Goal: Task Accomplishment & Management: Complete application form

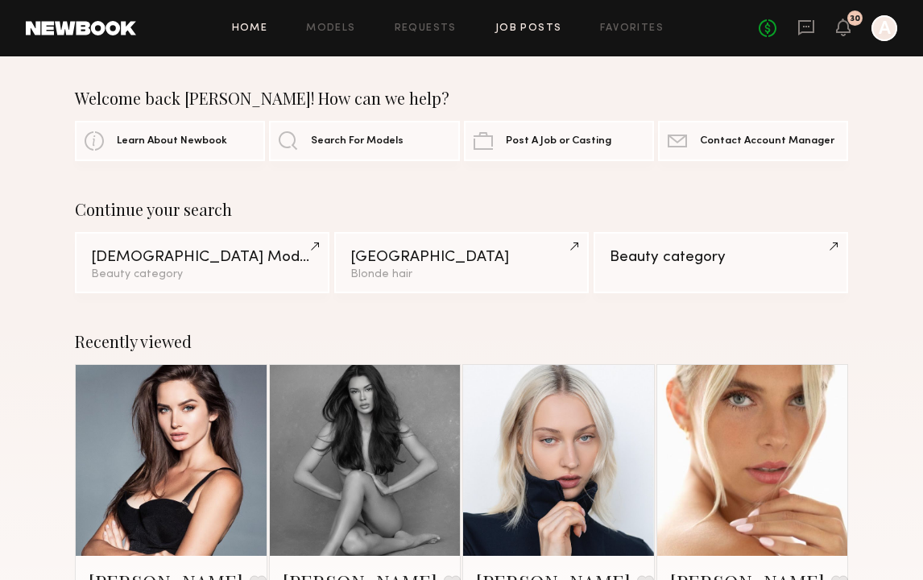
click at [506, 24] on link "Job Posts" at bounding box center [528, 28] width 67 height 10
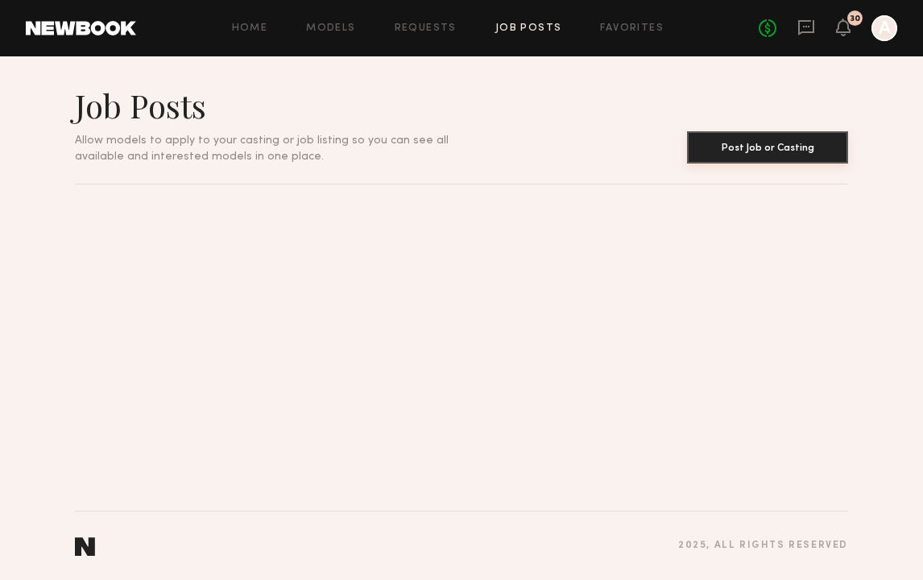
click at [745, 146] on button "Post Job or Casting" at bounding box center [767, 147] width 161 height 32
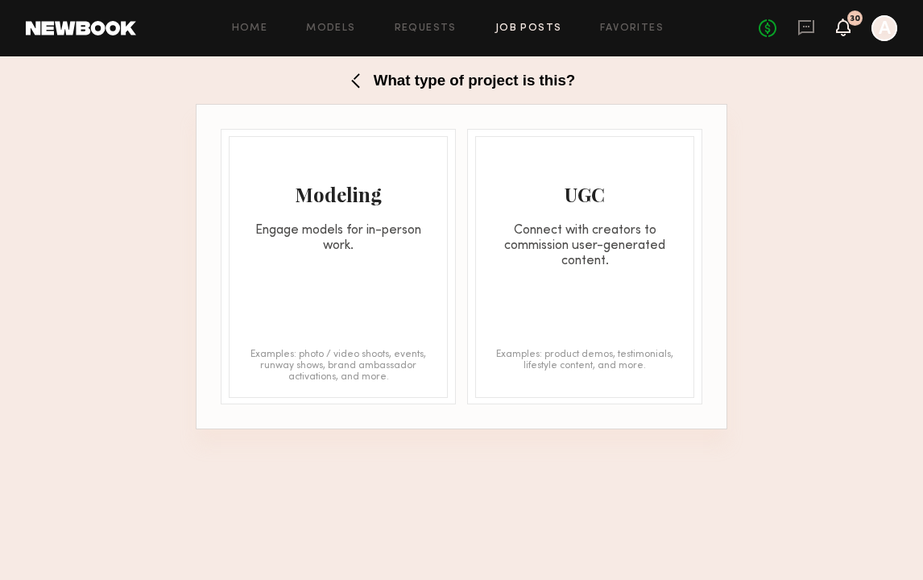
click at [845, 26] on icon at bounding box center [843, 26] width 13 height 11
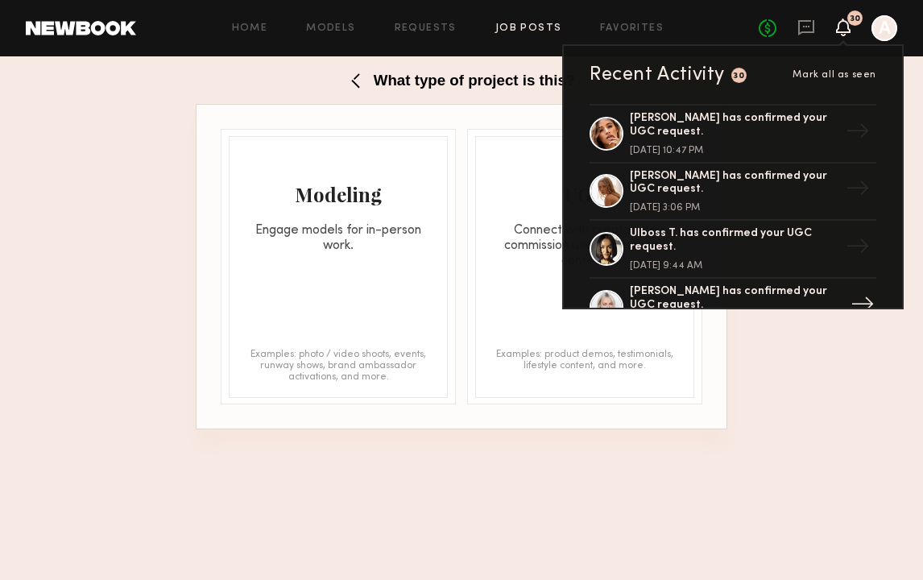
click at [709, 292] on div "[PERSON_NAME] has confirmed your UGC request." at bounding box center [734, 298] width 209 height 27
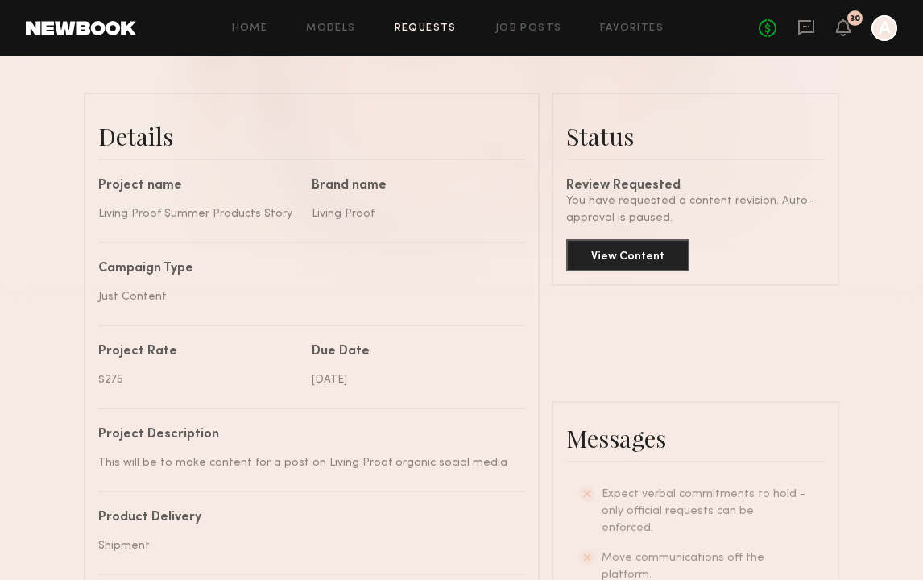
scroll to position [371, 0]
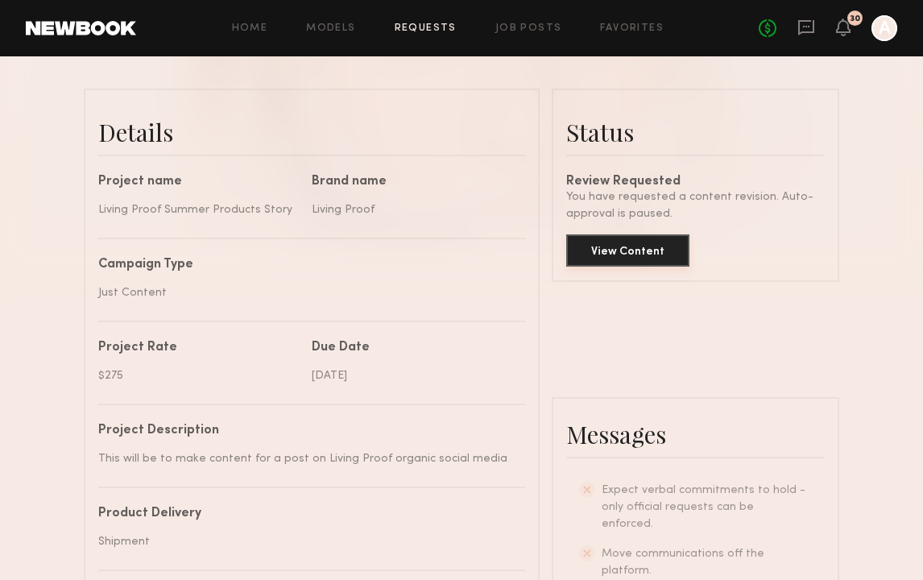
click at [656, 254] on button "View Content" at bounding box center [627, 250] width 123 height 32
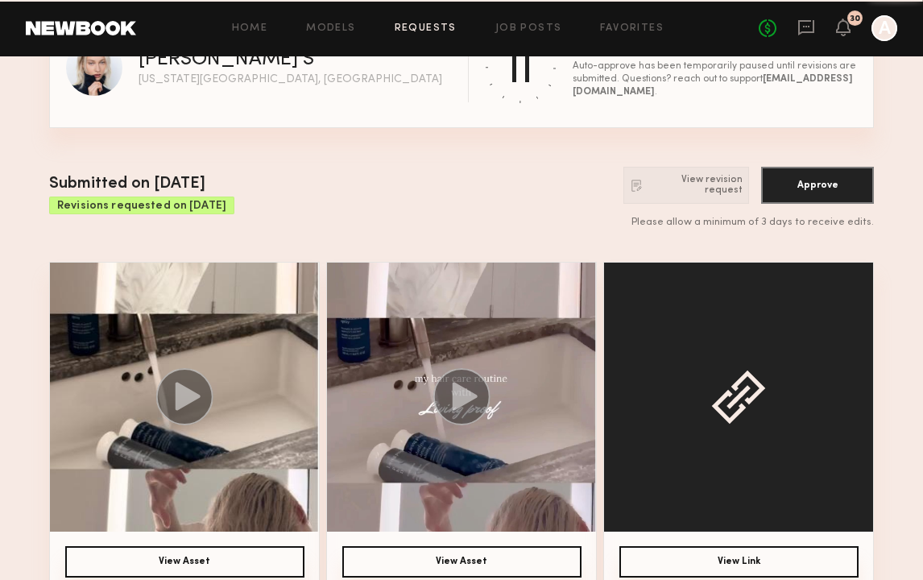
scroll to position [69, 0]
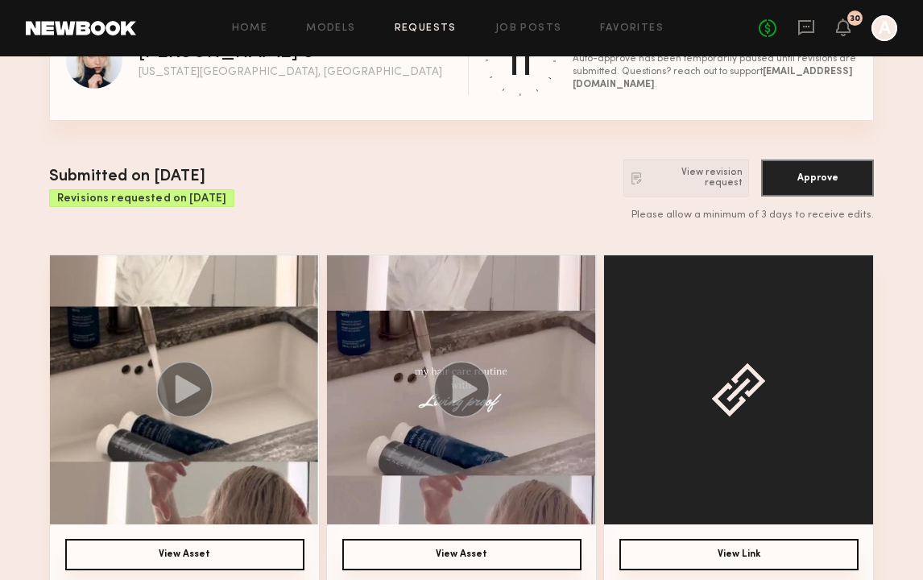
click at [175, 554] on button "View Asset" at bounding box center [184, 554] width 239 height 31
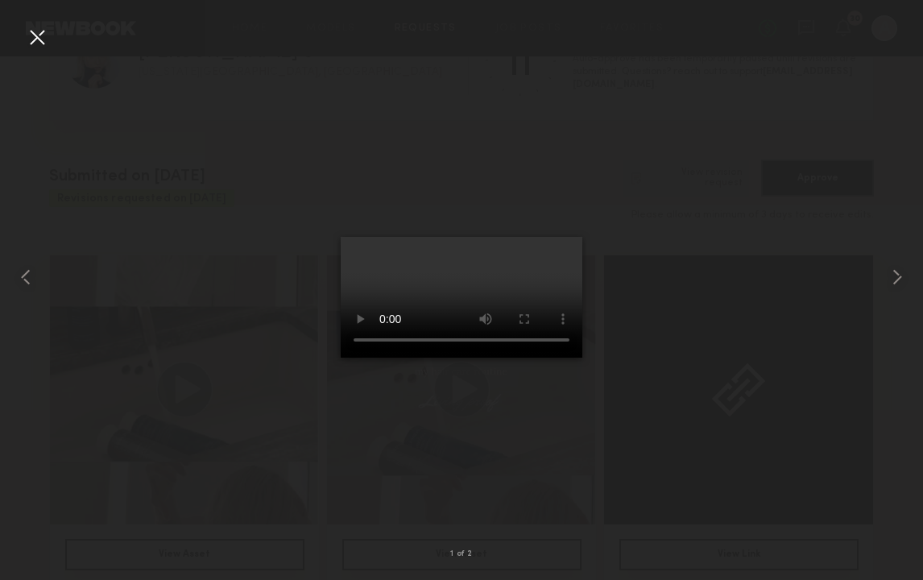
click at [31, 37] on div at bounding box center [37, 37] width 26 height 26
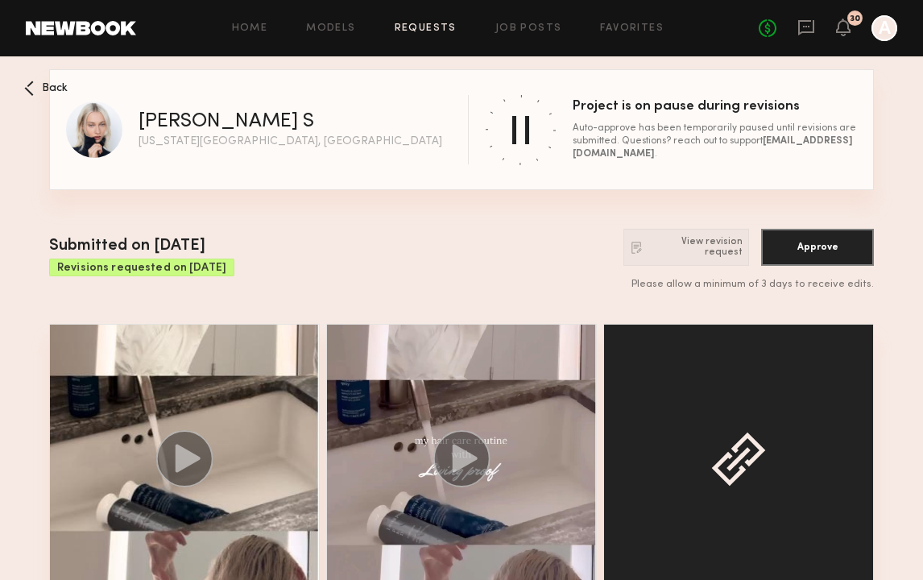
scroll to position [0, 0]
click at [29, 91] on icon at bounding box center [29, 92] width 6 height 6
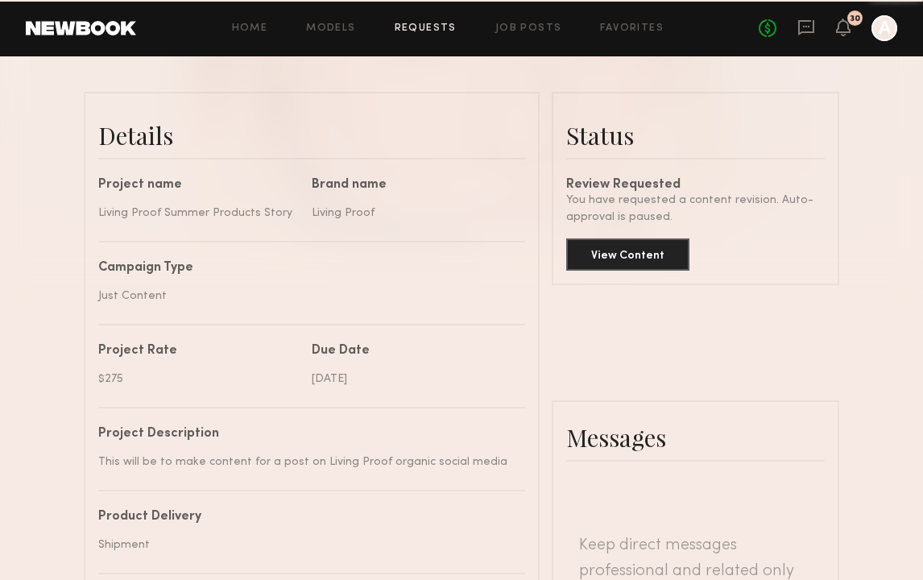
scroll to position [585, 0]
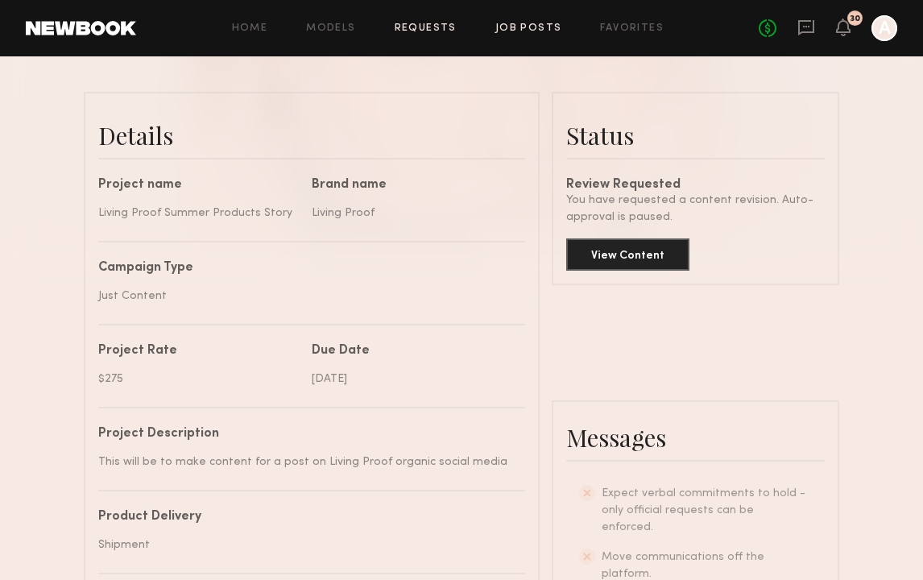
click at [549, 30] on link "Job Posts" at bounding box center [528, 28] width 67 height 10
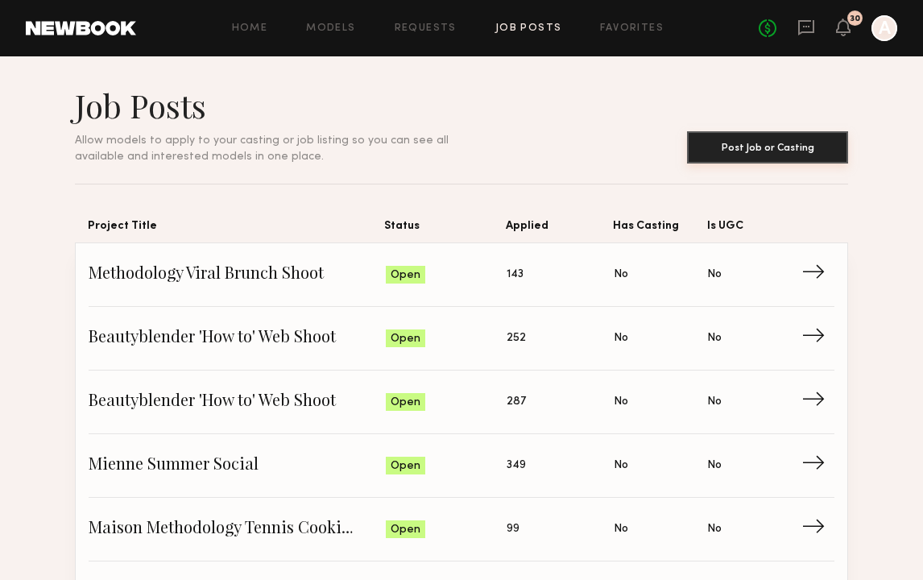
click at [754, 150] on button "Post Job or Casting" at bounding box center [767, 147] width 161 height 32
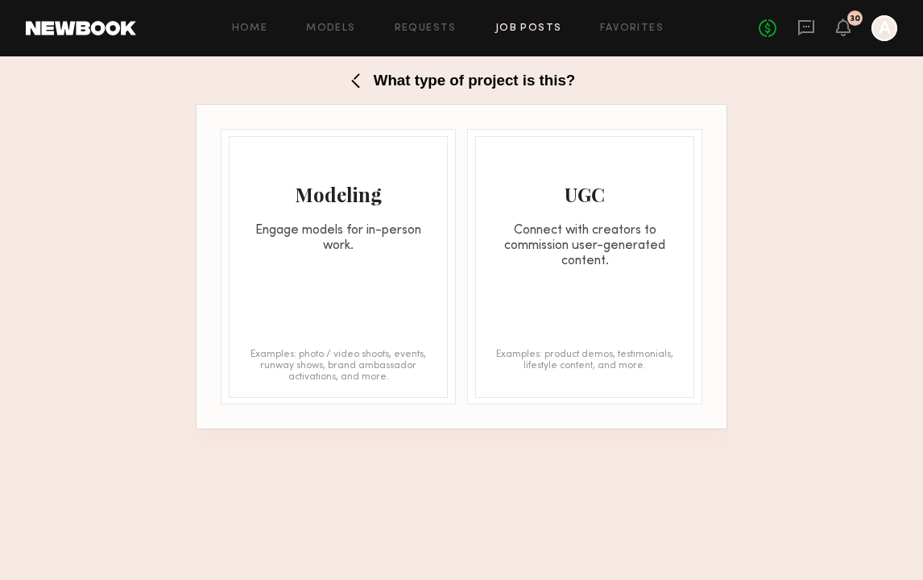
click at [481, 31] on div "Home Models Requests Job Posts Favorites Sign Out" at bounding box center [447, 28] width 622 height 10
click at [513, 26] on link "Job Posts" at bounding box center [528, 28] width 67 height 10
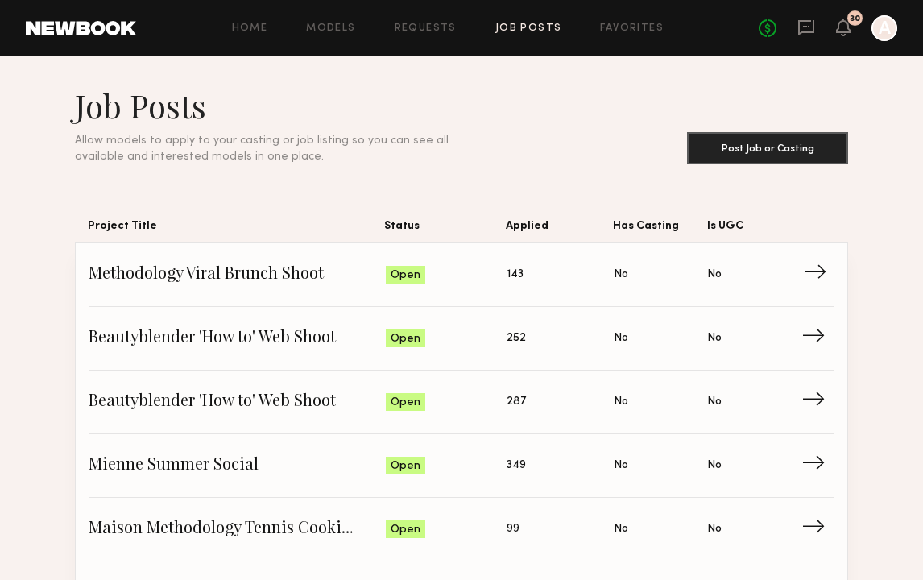
click at [802, 286] on link "Methodology Viral Brunch Shoot Status: Open Applied: 143 Has Casting: No Is UGC…" at bounding box center [462, 275] width 746 height 64
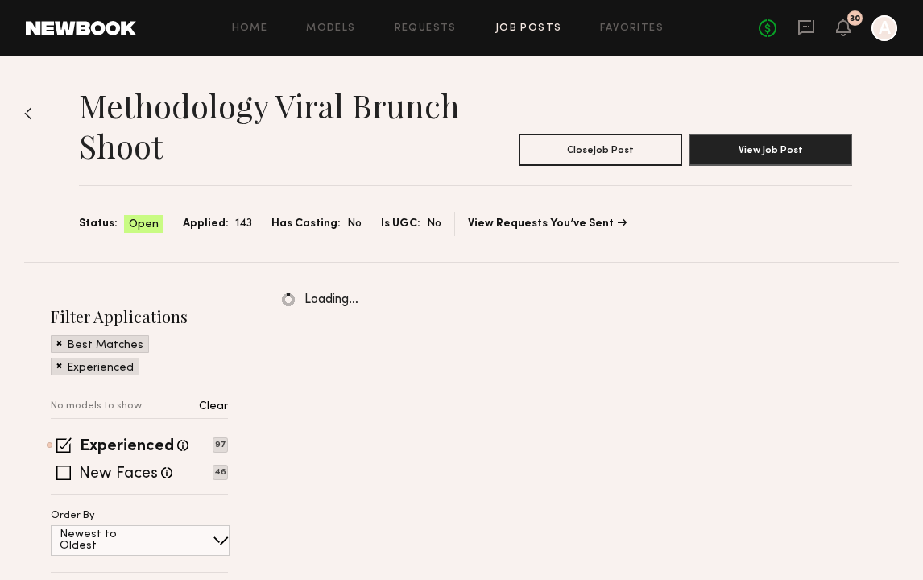
click at [635, 167] on section "Methodology Viral Brunch Shoot Close Job Post View Job Post Status: Open Applie…" at bounding box center [465, 160] width 773 height 151
click at [630, 151] on button "Close Job Post" at bounding box center [600, 149] width 163 height 32
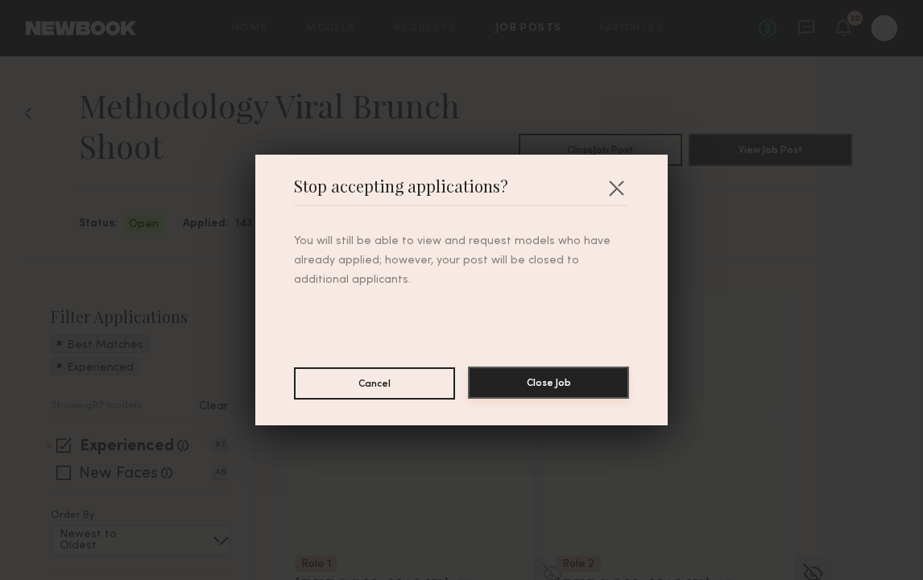
click at [526, 374] on button "Close Job" at bounding box center [548, 382] width 161 height 32
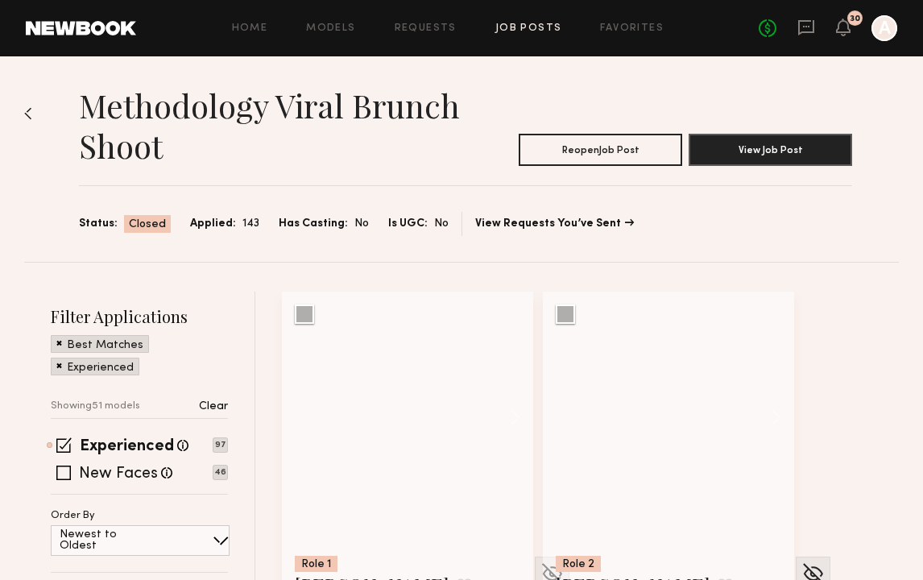
click at [511, 21] on div "Home Models Requests Job Posts Favorites Sign Out No fees up to $5,000 30 A" at bounding box center [516, 28] width 761 height 26
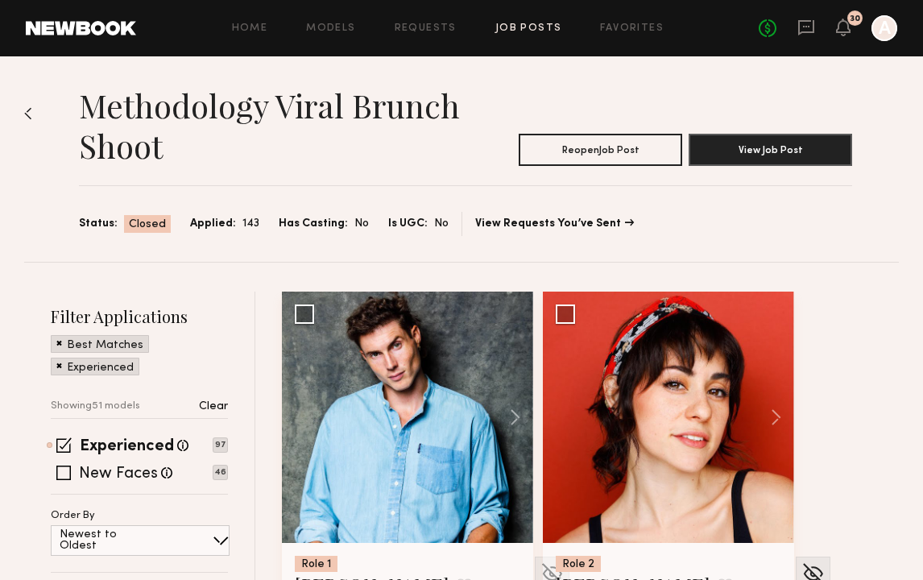
click at [517, 30] on link "Job Posts" at bounding box center [528, 28] width 67 height 10
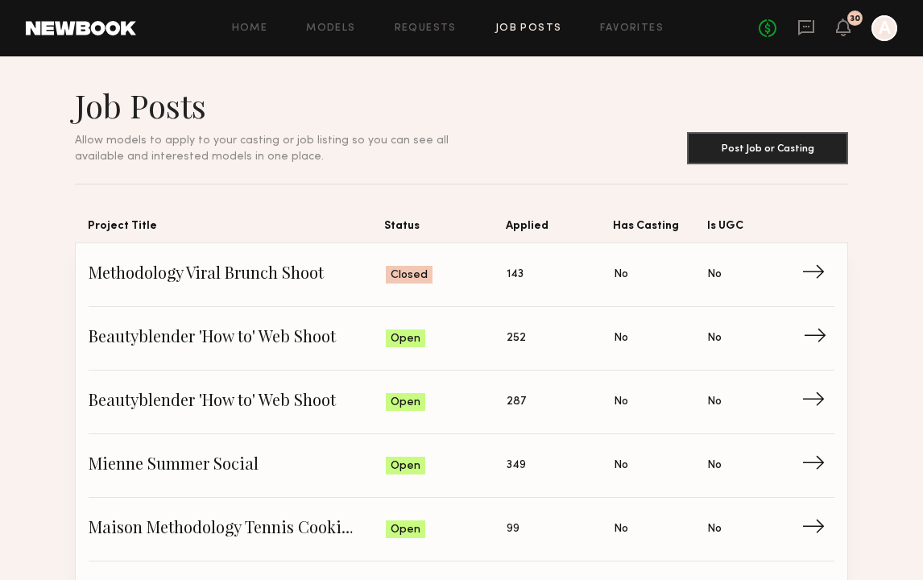
click at [809, 332] on span "→" at bounding box center [819, 338] width 33 height 24
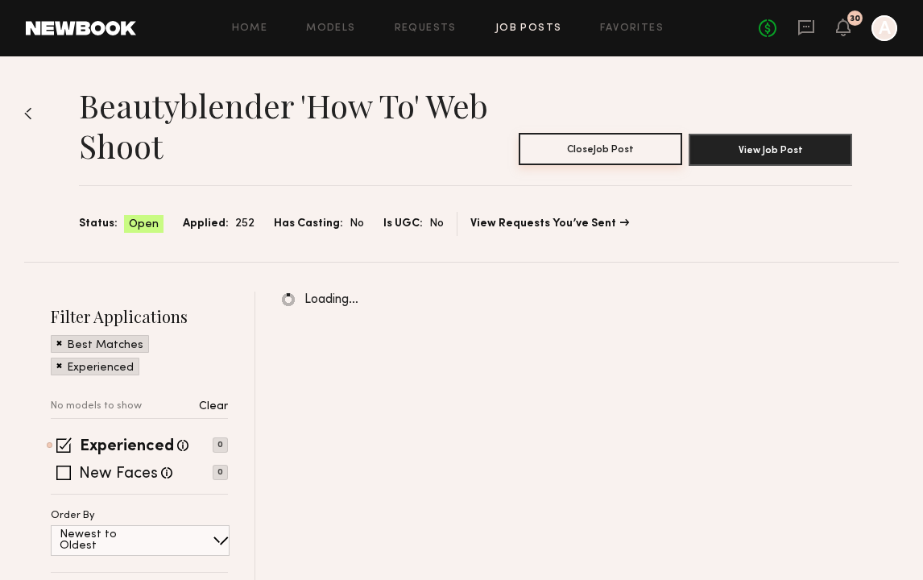
click at [614, 155] on button "Close Job Post" at bounding box center [600, 149] width 163 height 32
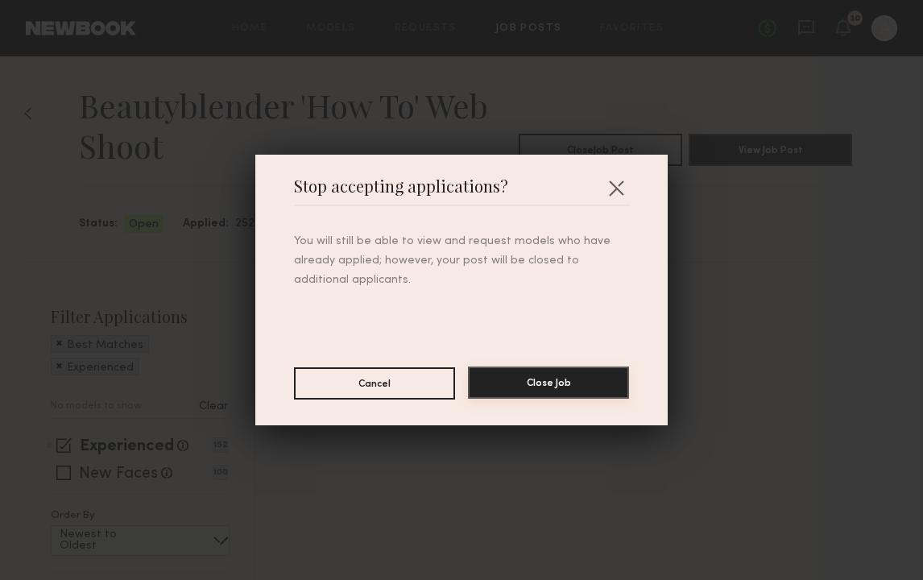
click at [585, 367] on button "Close Job" at bounding box center [548, 382] width 161 height 32
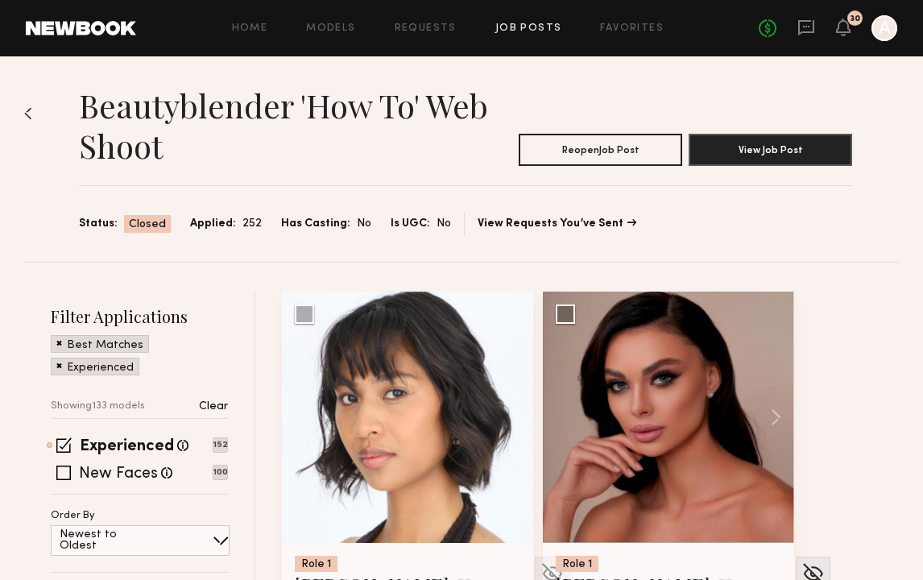
click at [537, 29] on link "Job Posts" at bounding box center [528, 28] width 67 height 10
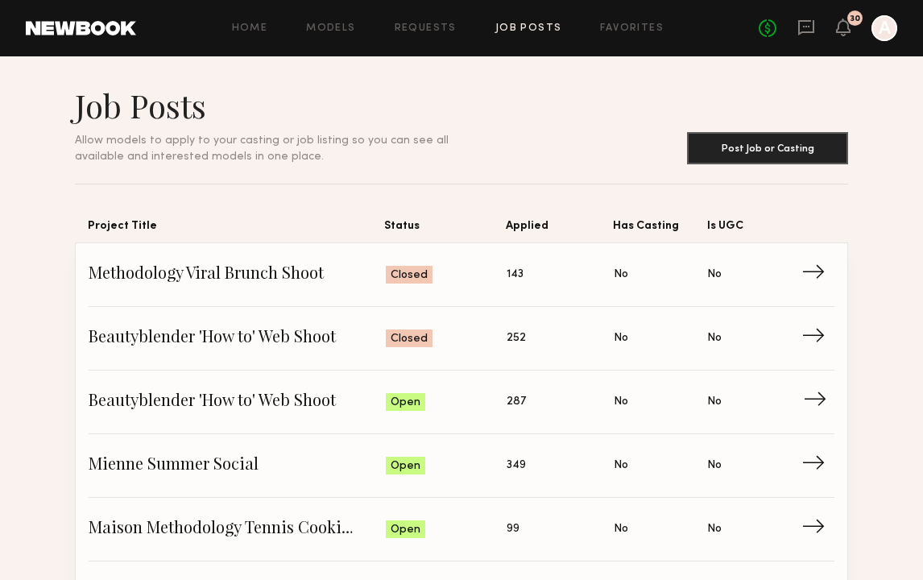
click at [813, 398] on span "→" at bounding box center [819, 402] width 33 height 24
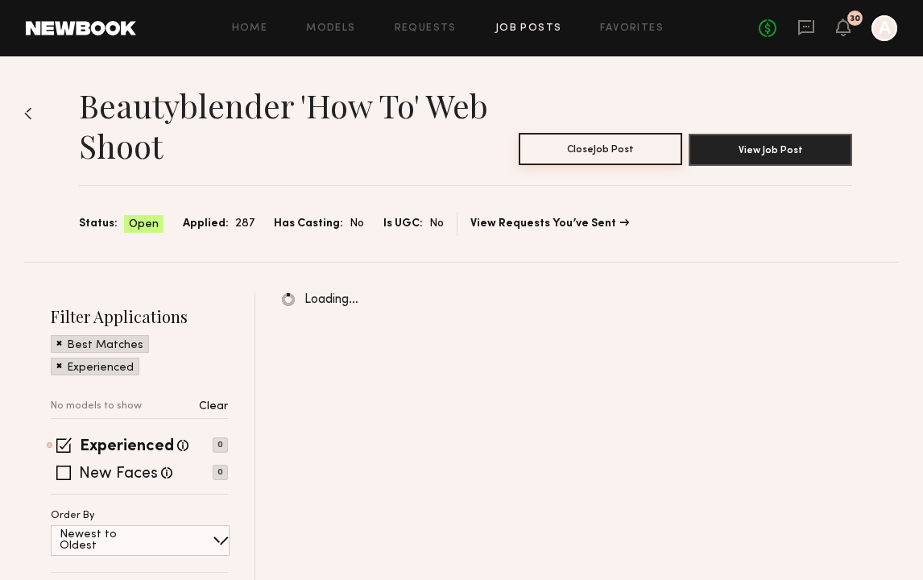
click at [625, 147] on button "Close Job Post" at bounding box center [600, 149] width 163 height 32
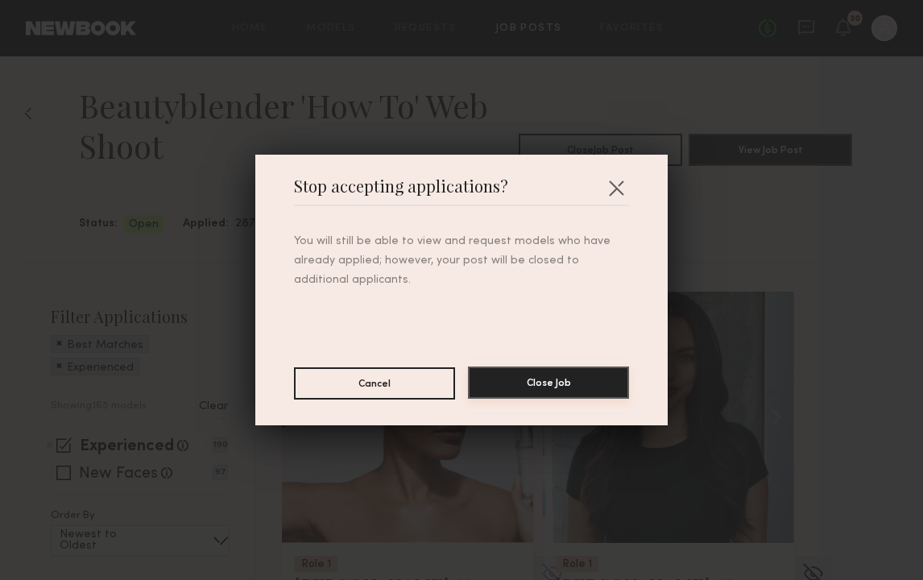
click at [548, 367] on button "Close Job" at bounding box center [548, 382] width 161 height 32
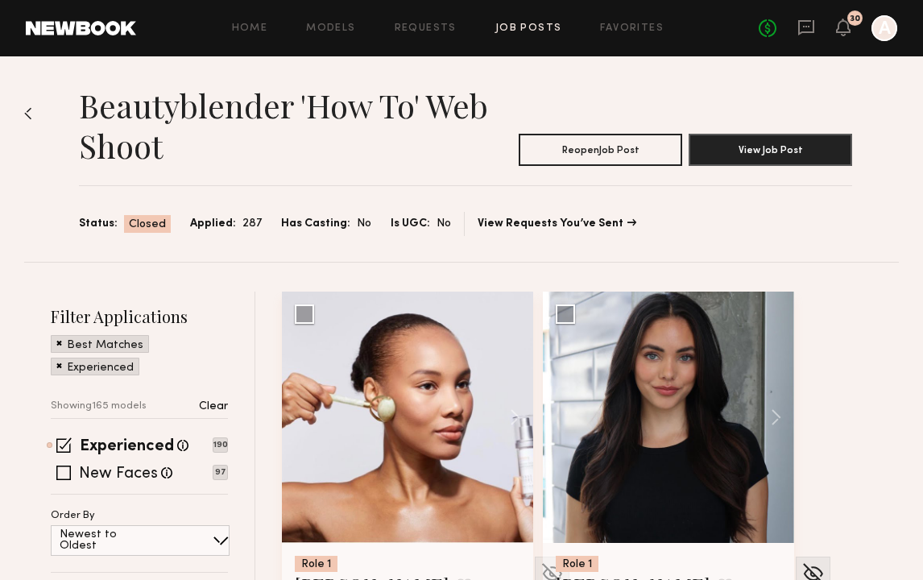
click at [535, 31] on link "Job Posts" at bounding box center [528, 28] width 67 height 10
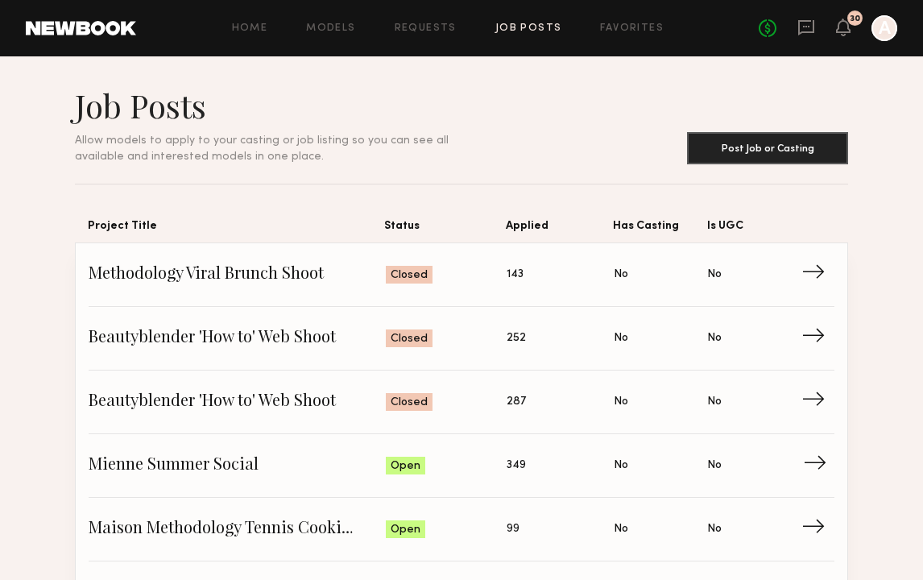
click at [811, 459] on span "→" at bounding box center [819, 465] width 33 height 24
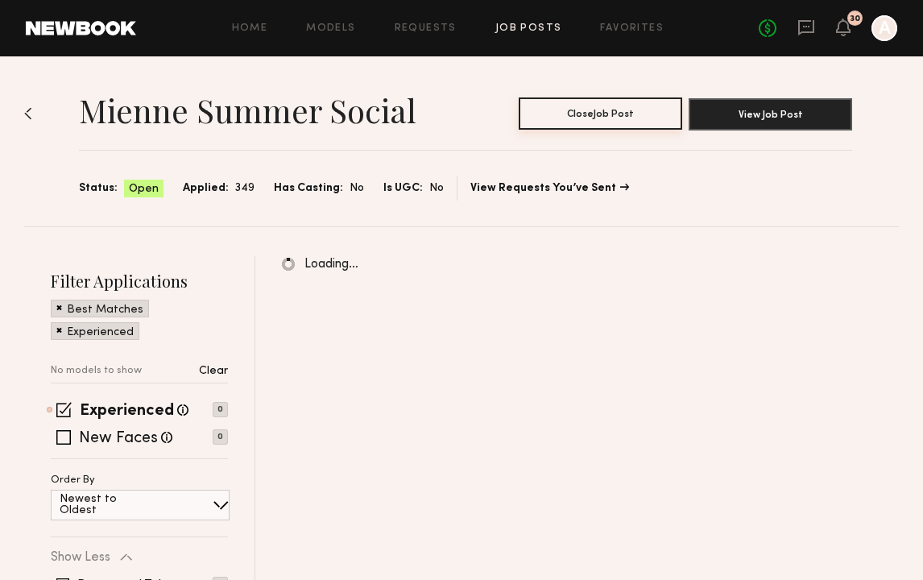
click at [633, 122] on button "Close Job Post" at bounding box center [600, 113] width 163 height 32
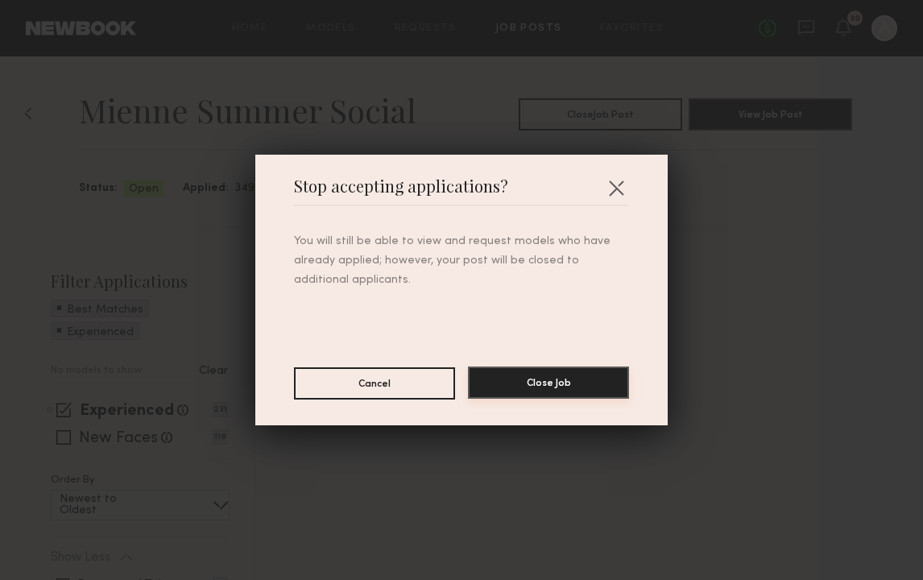
click at [591, 382] on button "Close Job" at bounding box center [548, 382] width 161 height 32
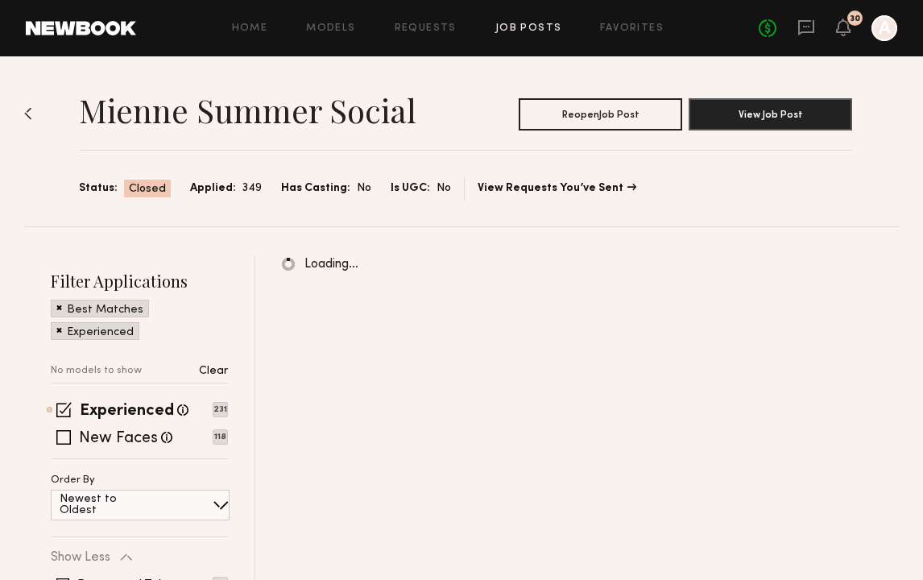
click at [542, 32] on link "Job Posts" at bounding box center [528, 28] width 67 height 10
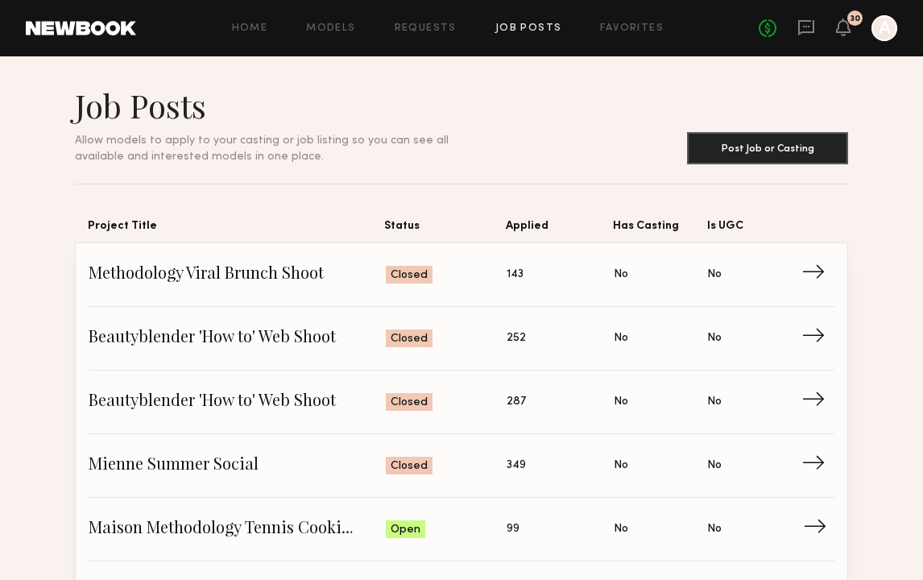
click at [814, 525] on span "→" at bounding box center [819, 529] width 33 height 24
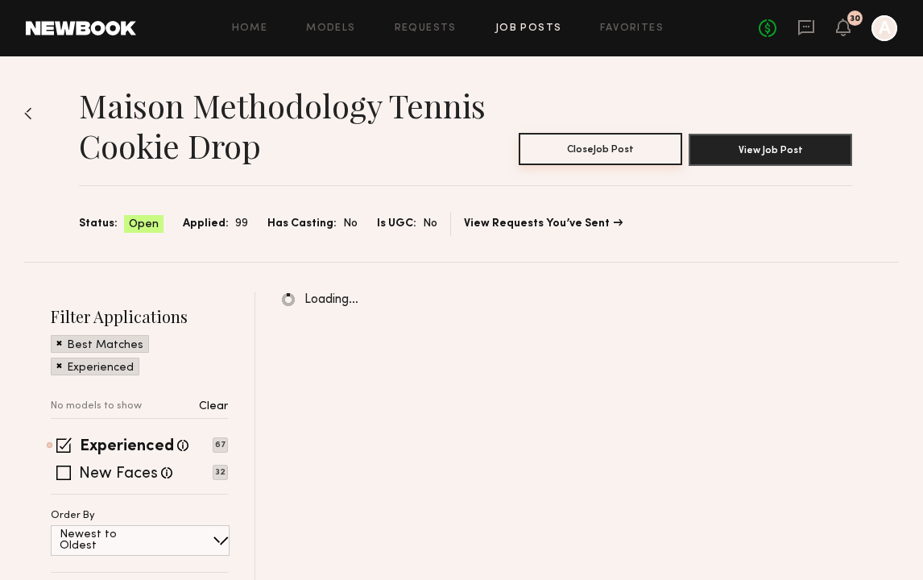
click at [621, 154] on button "Close Job Post" at bounding box center [600, 149] width 163 height 32
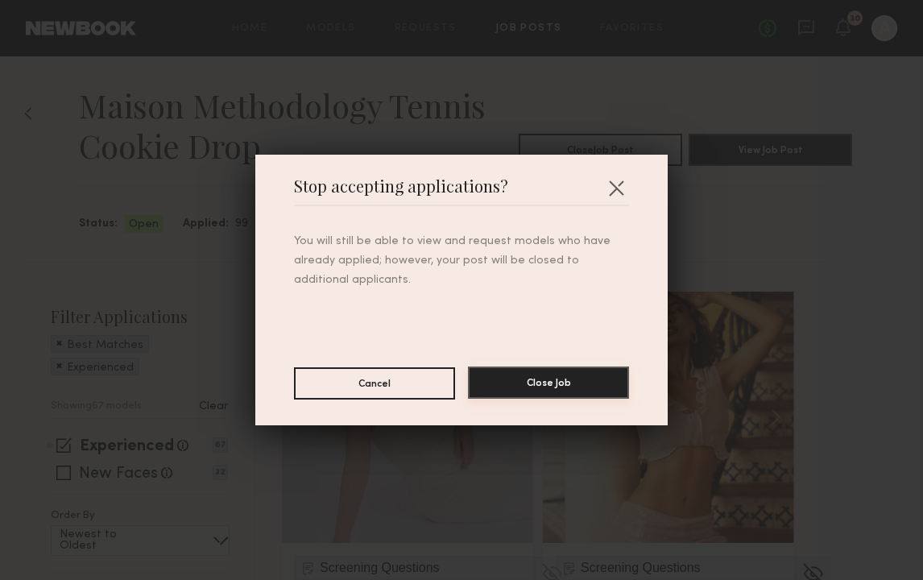
click at [602, 380] on button "Close Job" at bounding box center [548, 382] width 161 height 32
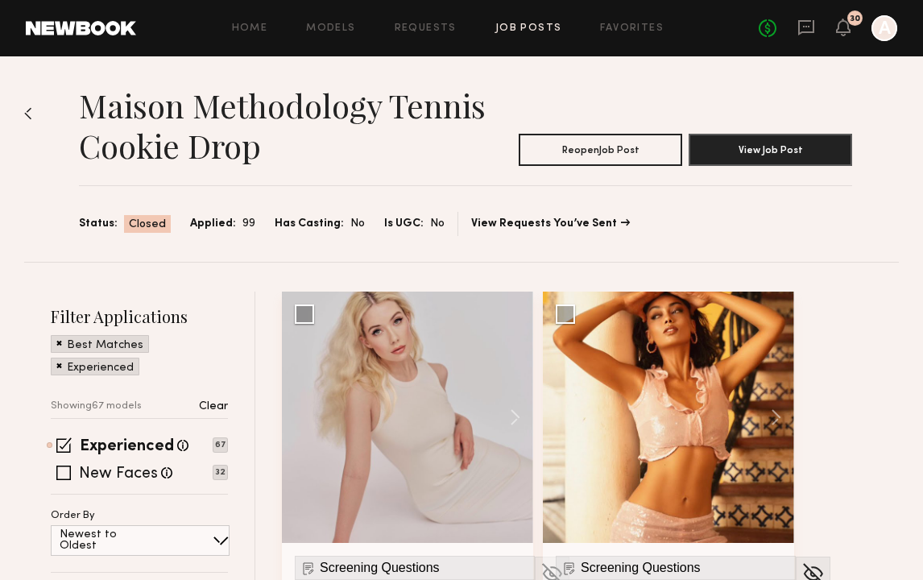
click at [529, 16] on div "Home Models Requests Job Posts Favorites Sign Out No fees up to $5,000 30 A" at bounding box center [516, 28] width 761 height 26
click at [539, 26] on link "Job Posts" at bounding box center [528, 28] width 67 height 10
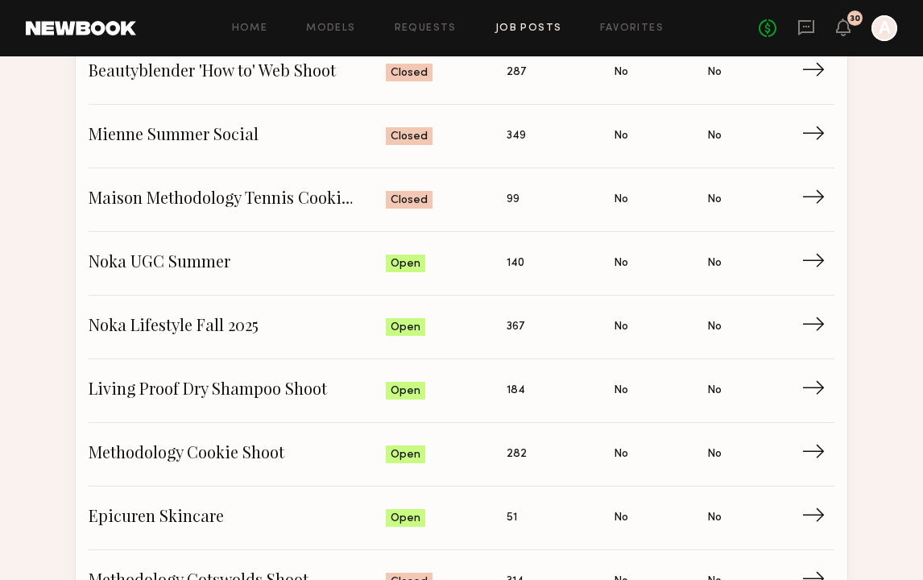
scroll to position [333, 0]
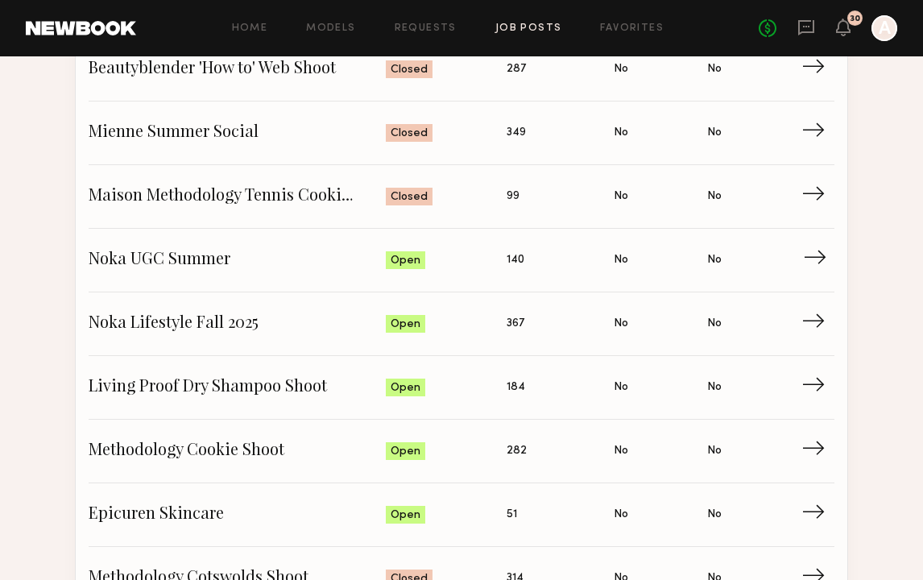
click at [808, 254] on span "→" at bounding box center [819, 260] width 33 height 24
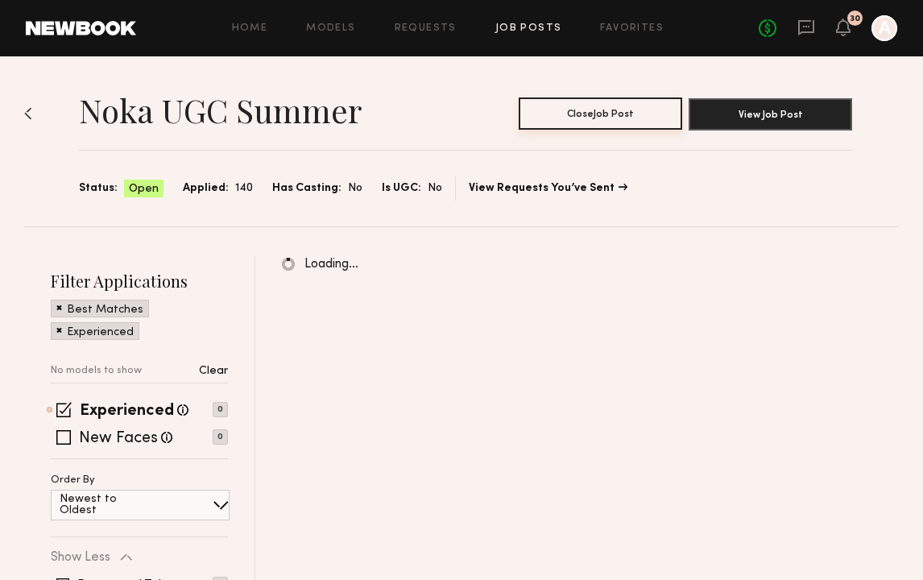
click at [621, 112] on button "Close Job Post" at bounding box center [600, 113] width 163 height 32
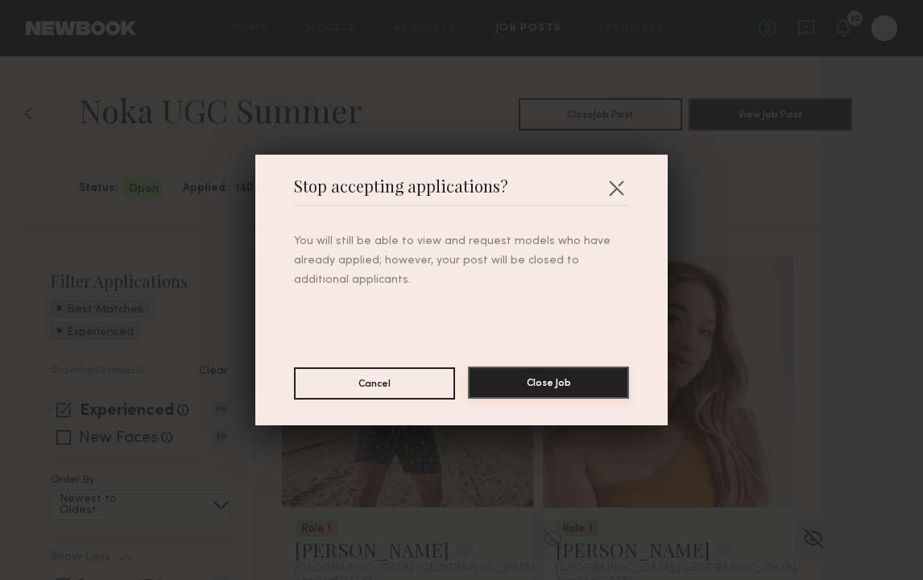
click at [536, 387] on button "Close Job" at bounding box center [548, 382] width 161 height 32
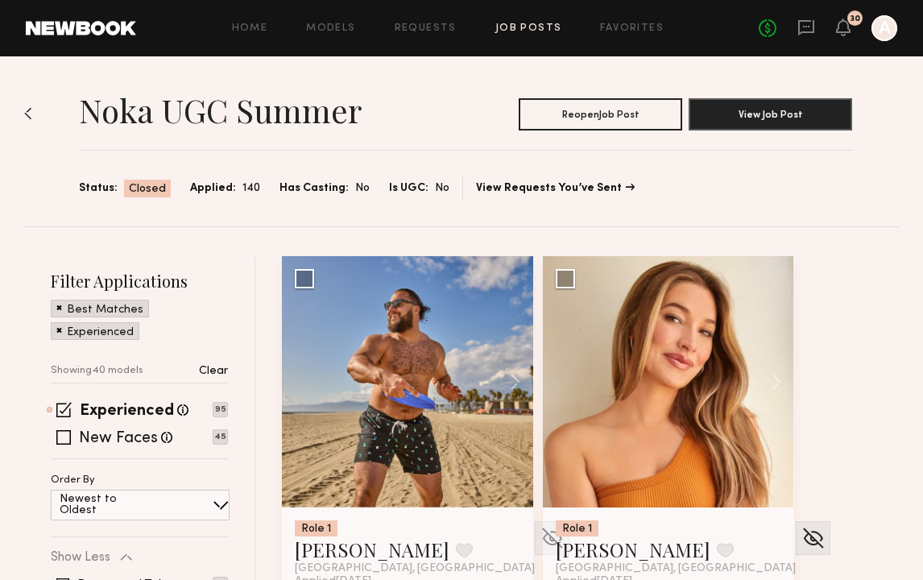
click at [527, 35] on div "Home Models Requests Job Posts Favorites Sign Out No fees up to $5,000 30 A" at bounding box center [516, 28] width 761 height 26
click at [526, 26] on link "Job Posts" at bounding box center [528, 28] width 67 height 10
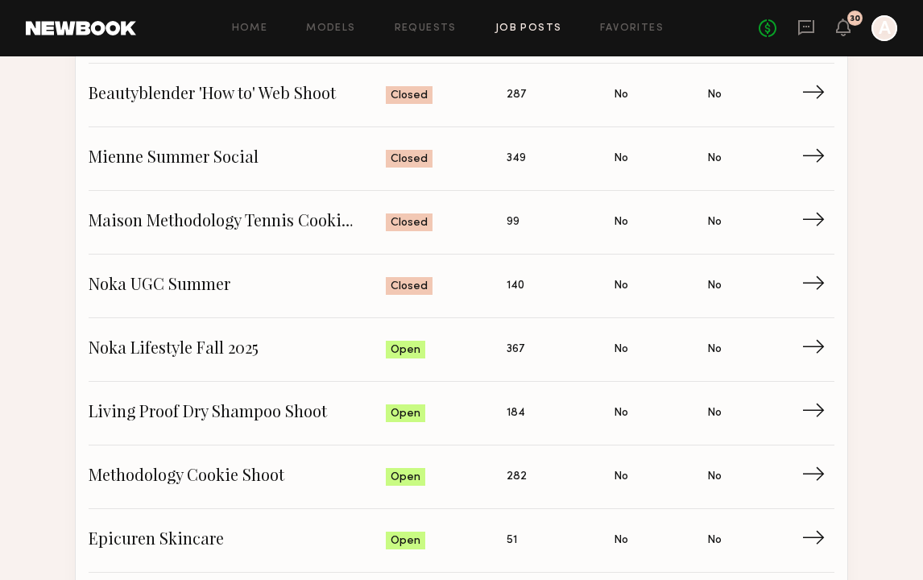
scroll to position [309, 0]
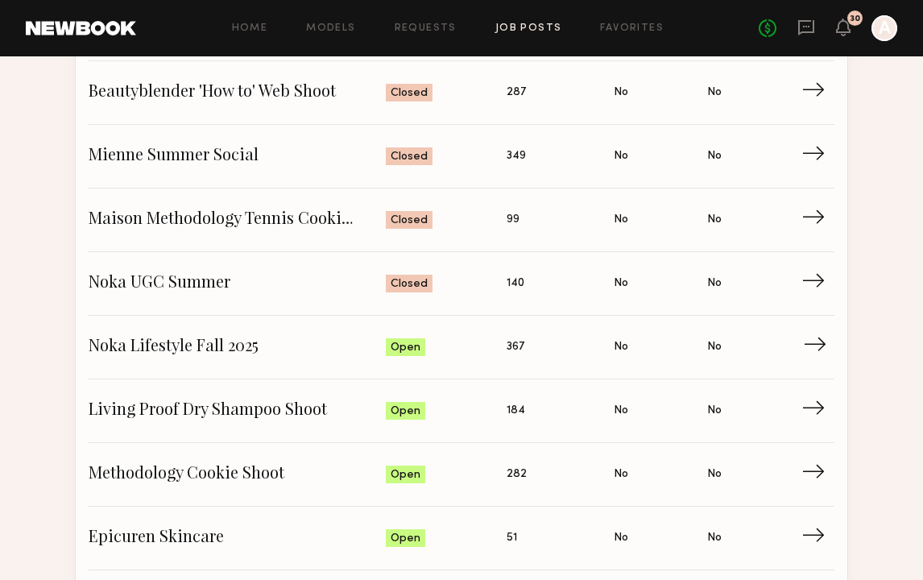
click at [814, 346] on span "→" at bounding box center [819, 347] width 33 height 24
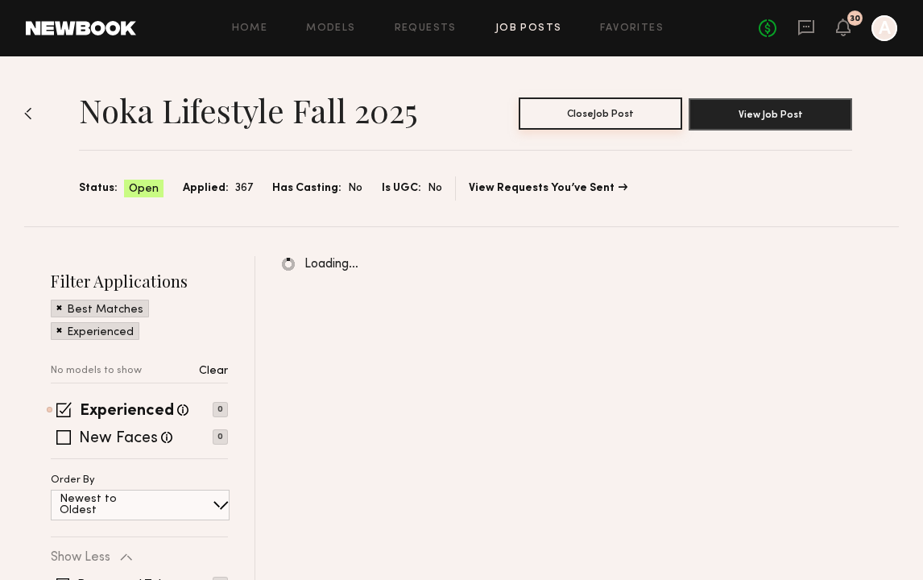
click at [610, 112] on button "Close Job Post" at bounding box center [600, 113] width 163 height 32
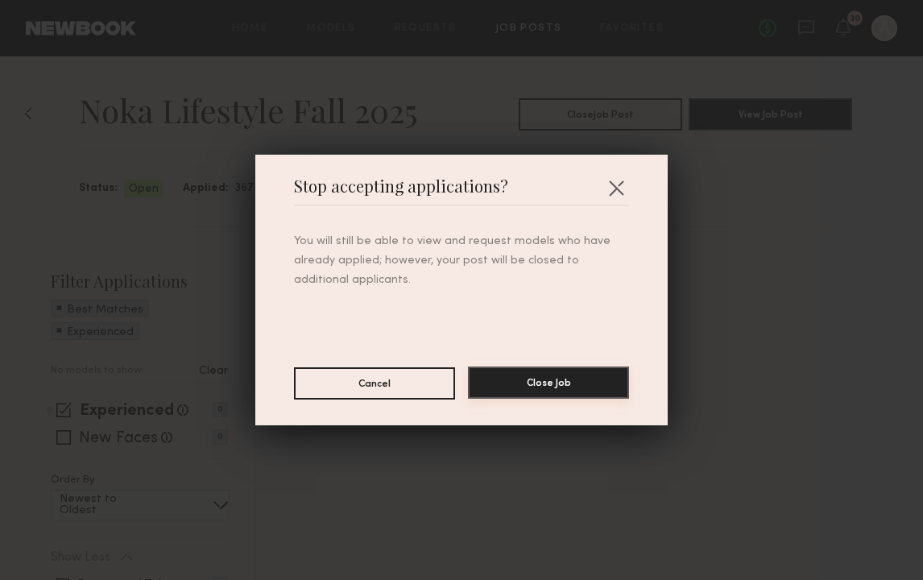
click at [534, 375] on button "Close Job" at bounding box center [548, 382] width 161 height 32
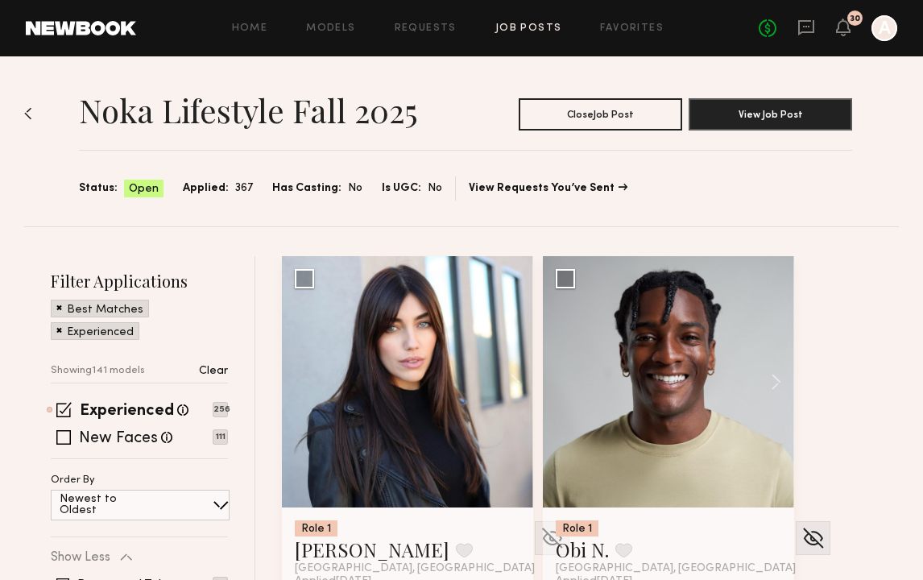
click at [529, 20] on div "Home Models Requests Job Posts Favorites Sign Out No fees up to $5,000 30 A" at bounding box center [516, 28] width 761 height 26
click at [527, 29] on link "Job Posts" at bounding box center [528, 28] width 67 height 10
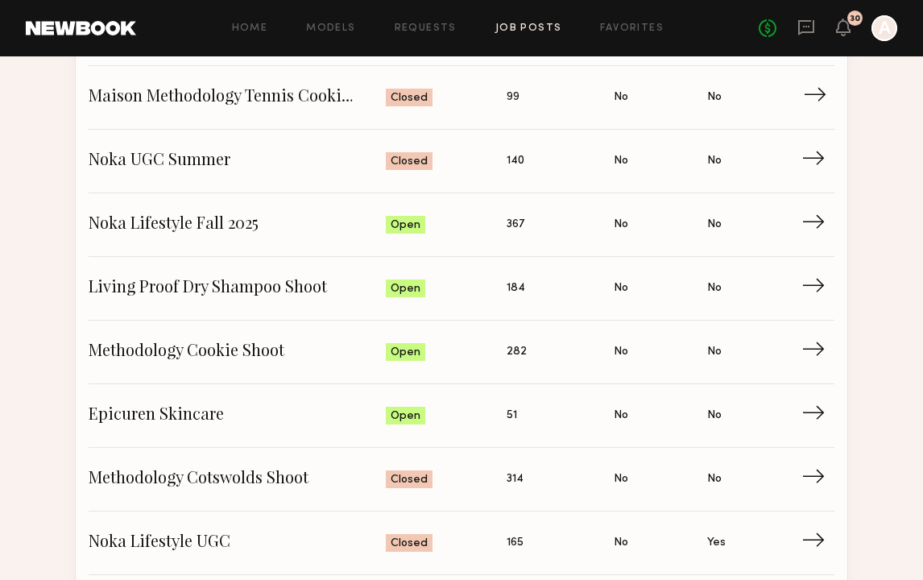
scroll to position [437, 0]
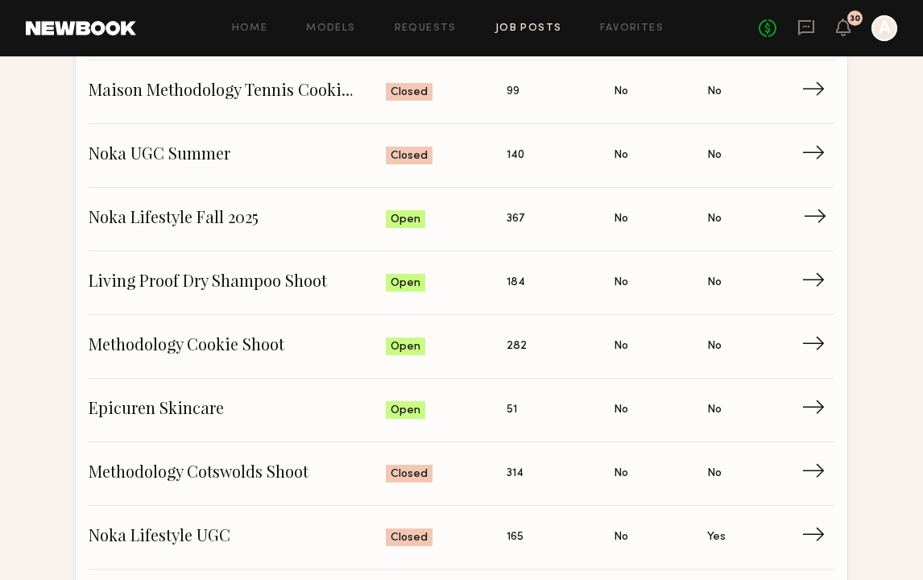
click at [816, 222] on span "→" at bounding box center [819, 219] width 33 height 24
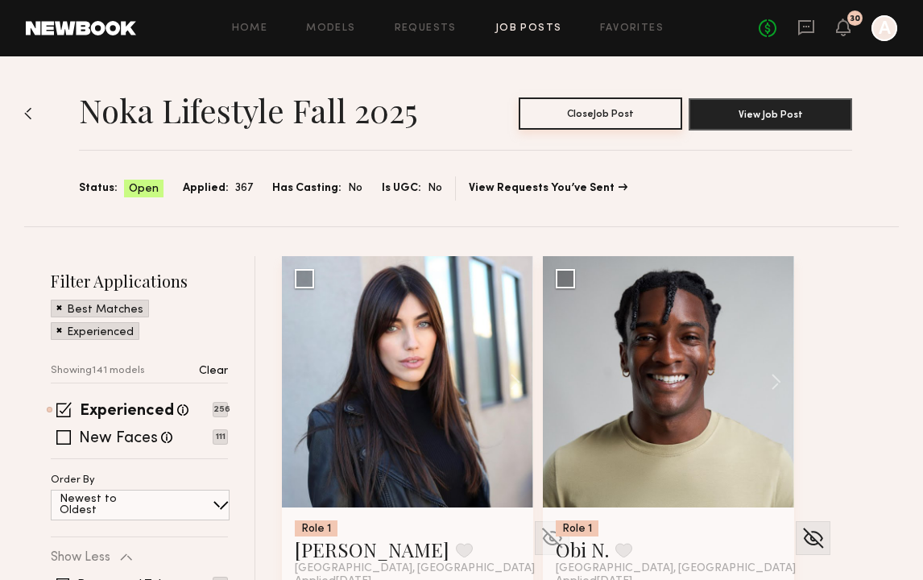
click at [639, 106] on button "Close Job Post" at bounding box center [600, 113] width 163 height 32
click at [573, 373] on div at bounding box center [668, 381] width 251 height 251
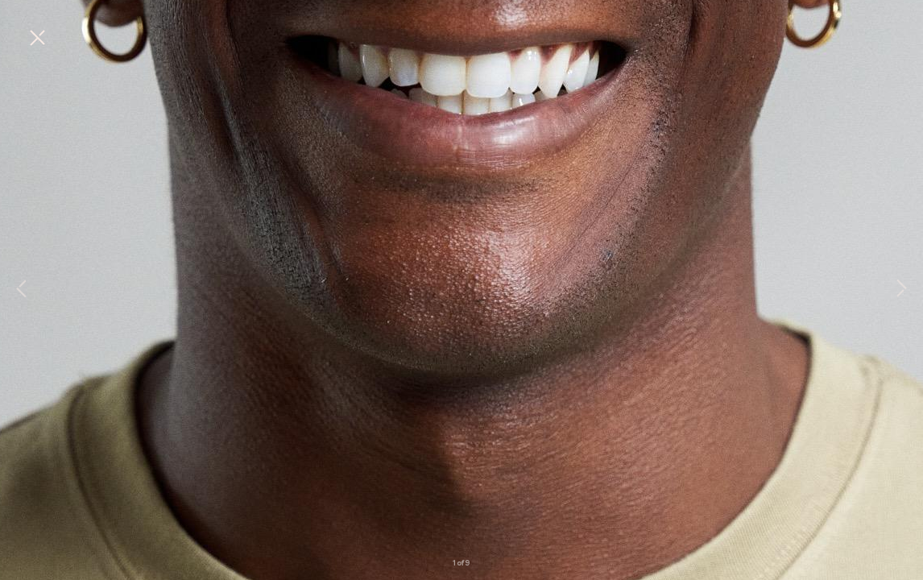
click at [37, 33] on button at bounding box center [37, 38] width 26 height 29
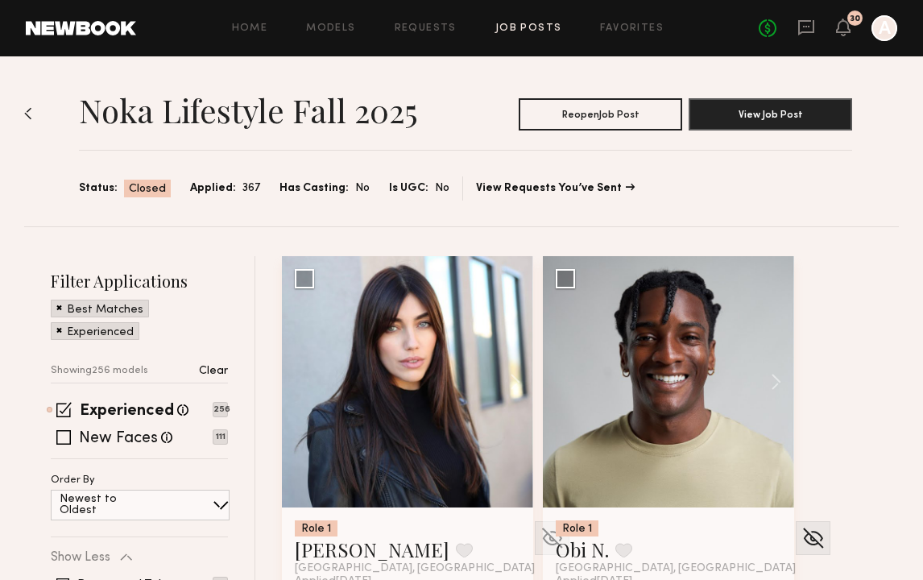
click at [535, 23] on link "Job Posts" at bounding box center [528, 28] width 67 height 10
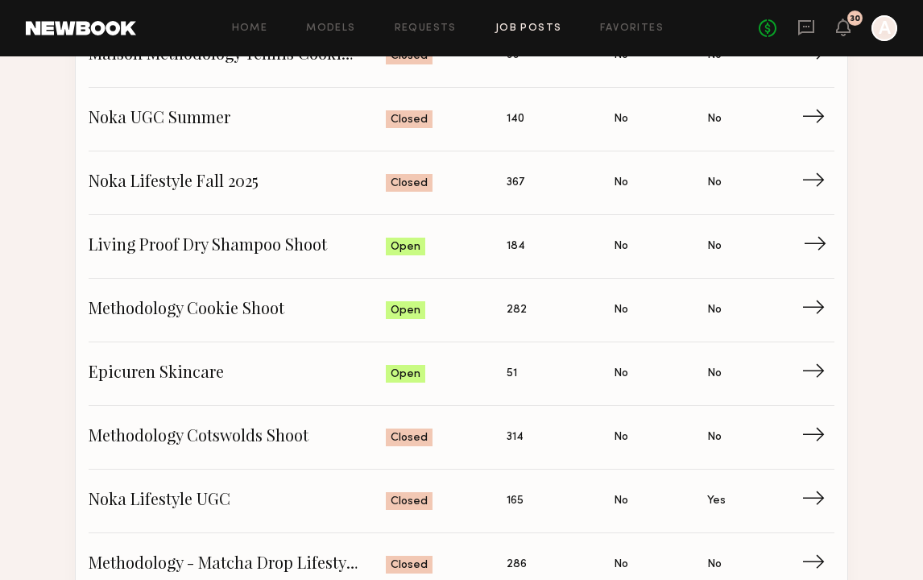
scroll to position [474, 0]
click at [808, 234] on span "→" at bounding box center [819, 246] width 33 height 24
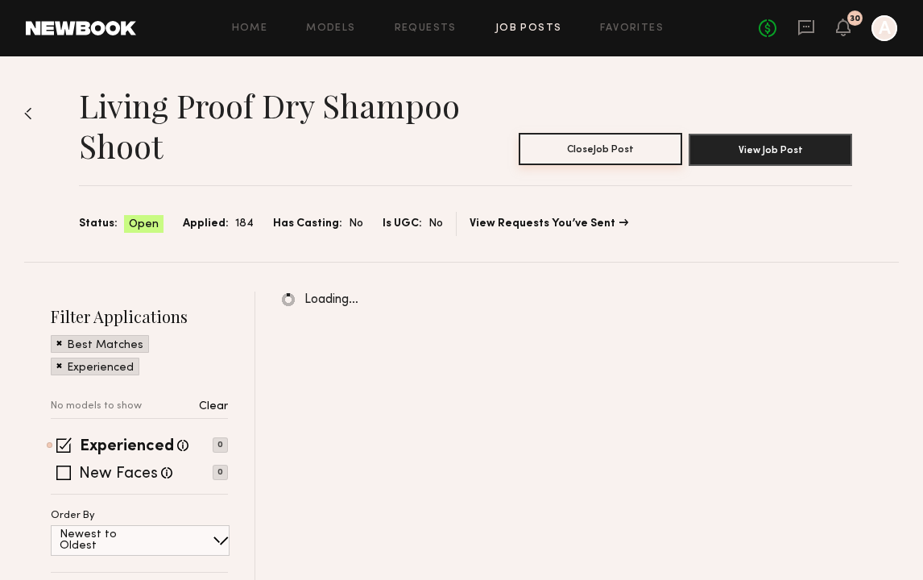
click at [638, 152] on button "Close Job Post" at bounding box center [600, 149] width 163 height 32
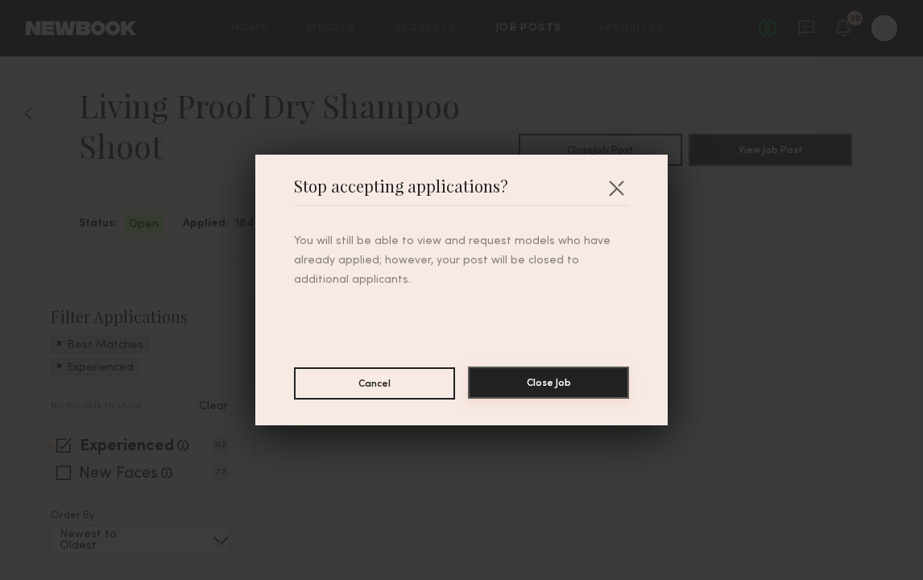
click at [567, 382] on button "Close Job" at bounding box center [548, 382] width 161 height 32
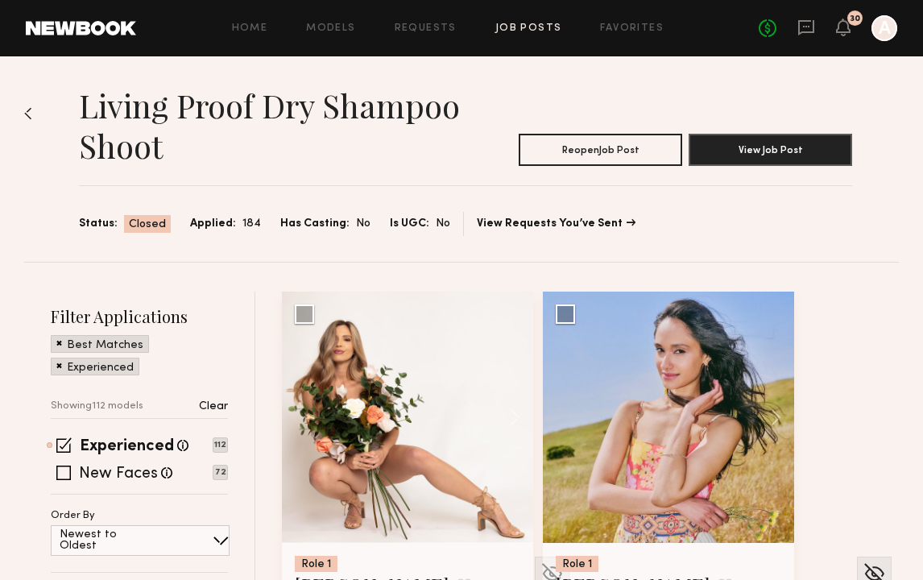
click at [527, 23] on link "Job Posts" at bounding box center [528, 28] width 67 height 10
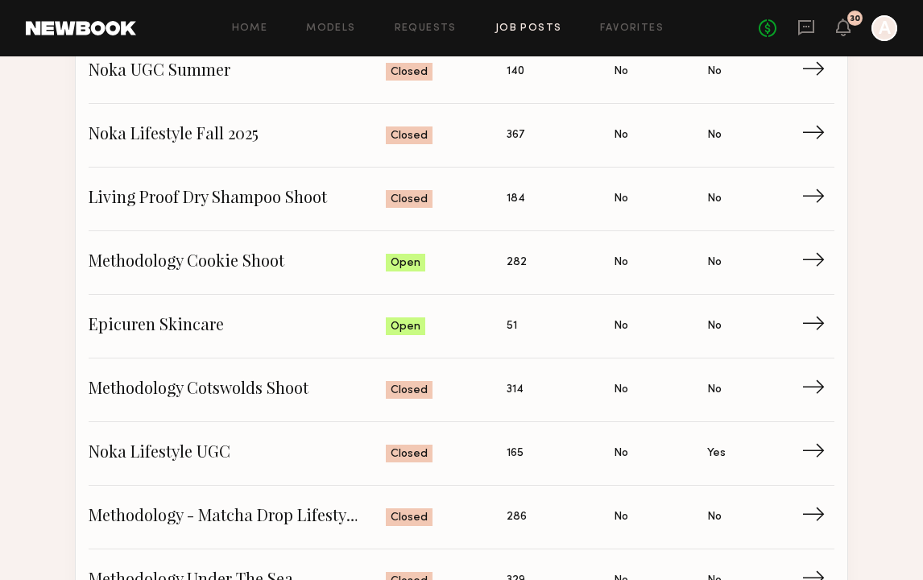
scroll to position [544, 0]
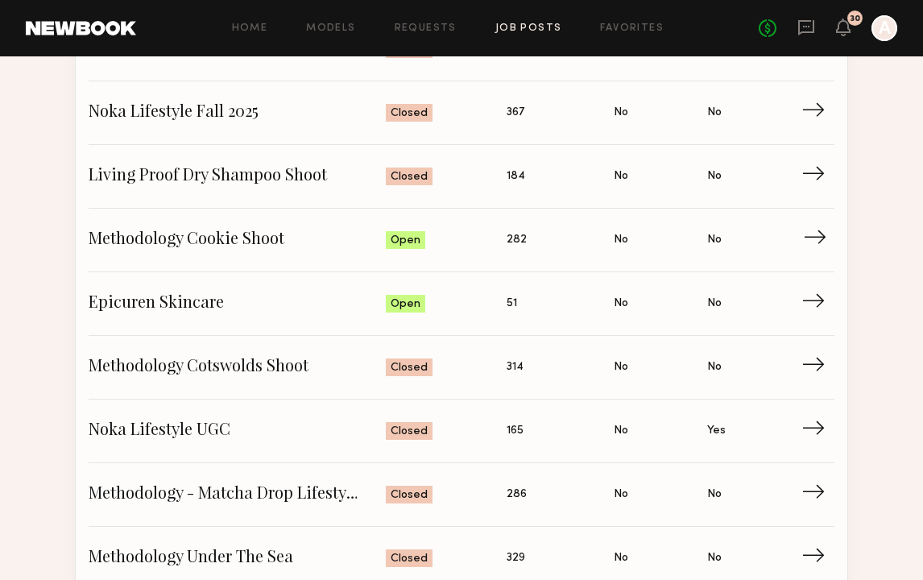
click at [810, 236] on span "→" at bounding box center [819, 240] width 33 height 24
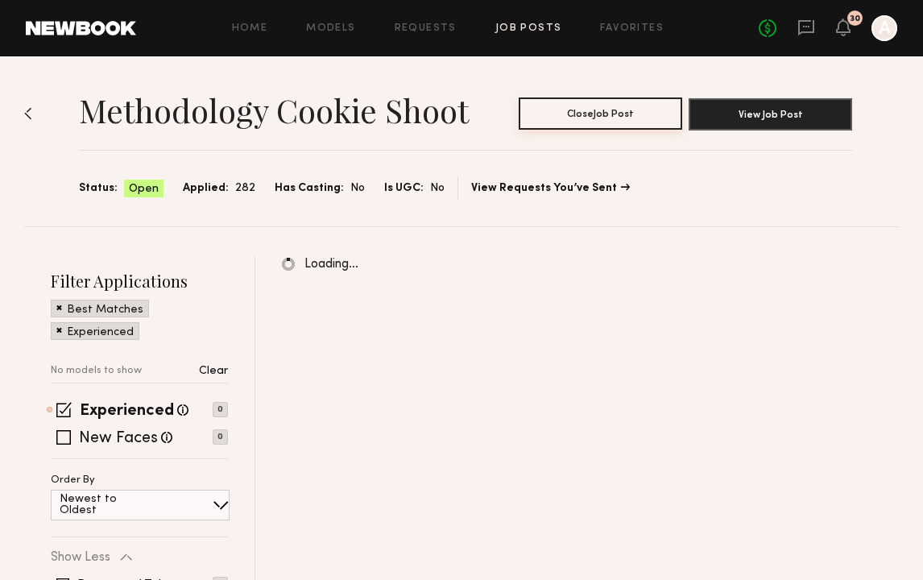
click at [628, 122] on button "Close Job Post" at bounding box center [600, 113] width 163 height 32
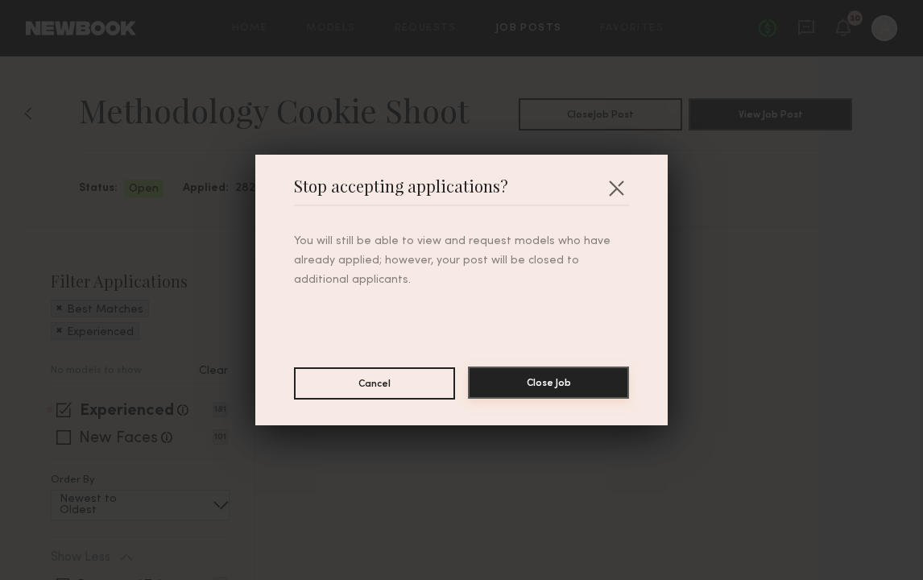
click at [554, 390] on button "Close Job" at bounding box center [548, 382] width 161 height 32
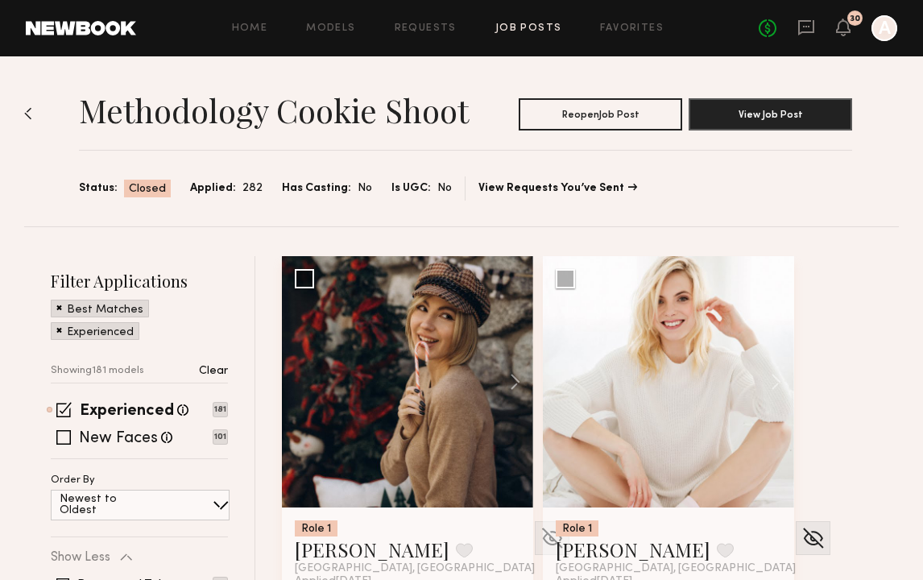
click at [527, 23] on link "Job Posts" at bounding box center [528, 28] width 67 height 10
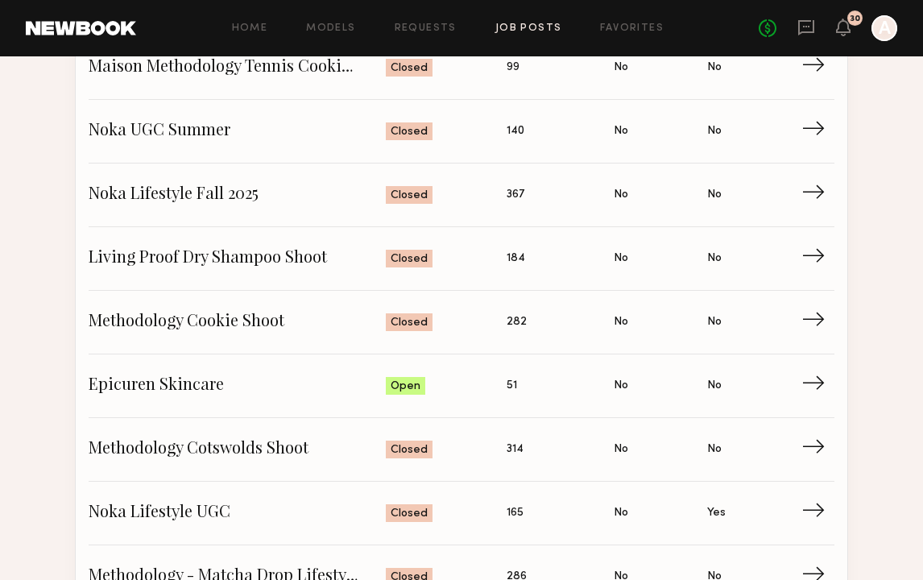
scroll to position [468, 0]
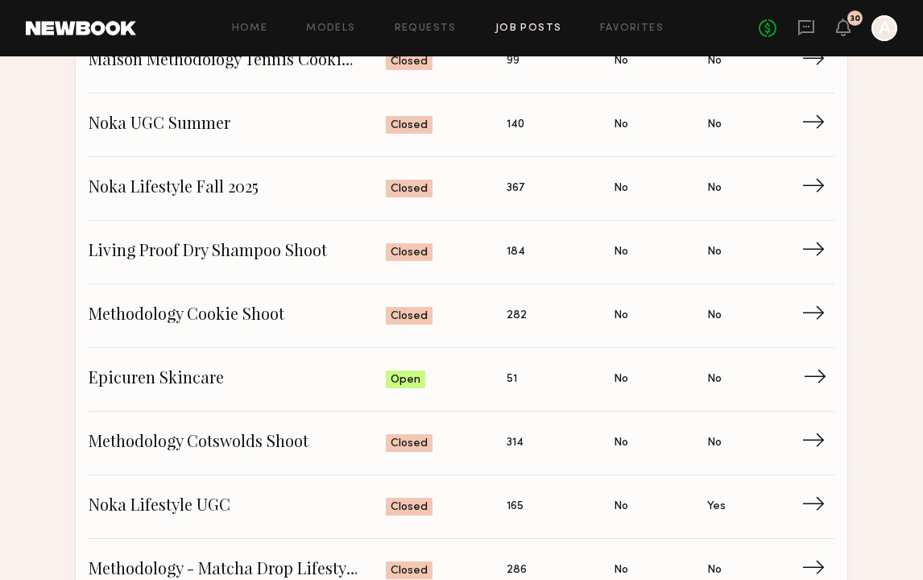
click at [816, 391] on span "→" at bounding box center [819, 379] width 33 height 24
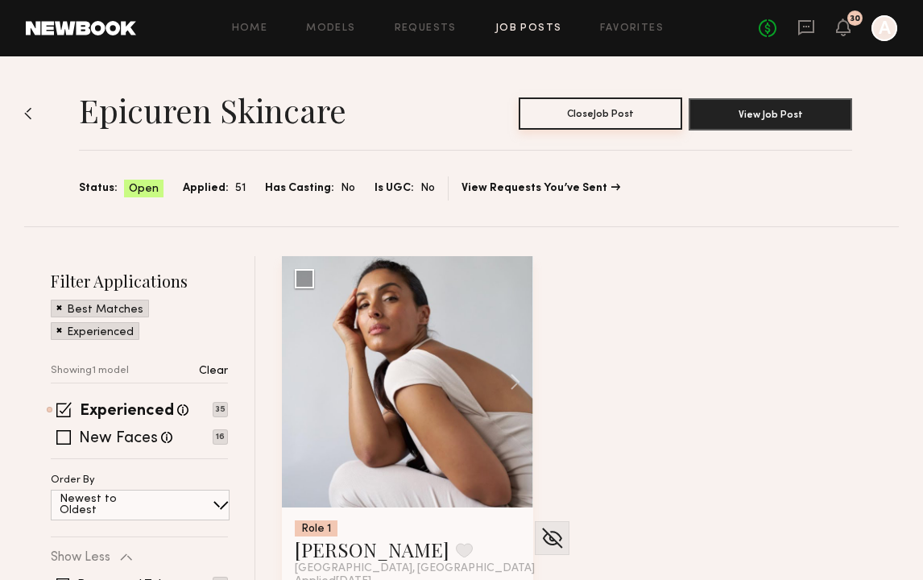
click at [589, 116] on button "Close Job Post" at bounding box center [600, 113] width 163 height 32
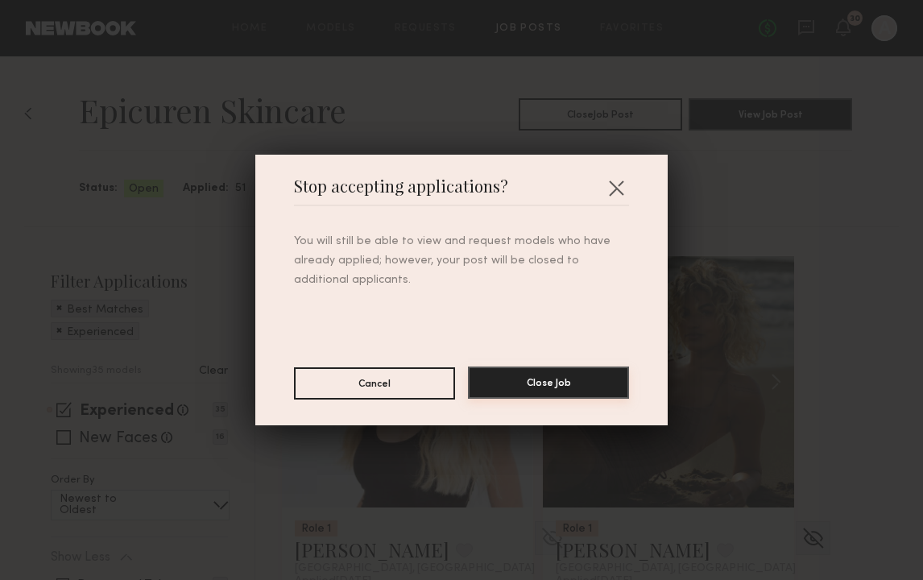
click at [585, 374] on button "Close Job" at bounding box center [548, 382] width 161 height 32
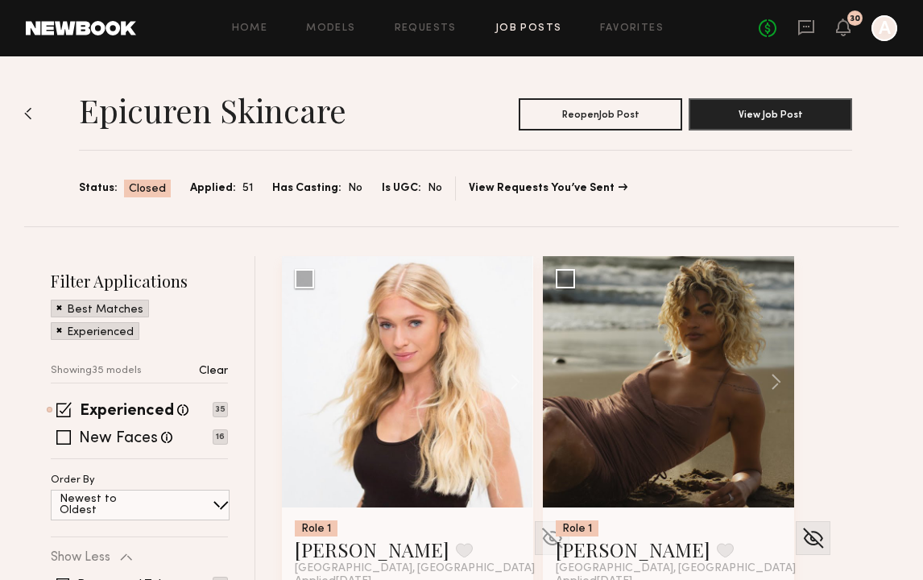
click at [531, 26] on link "Job Posts" at bounding box center [528, 28] width 67 height 10
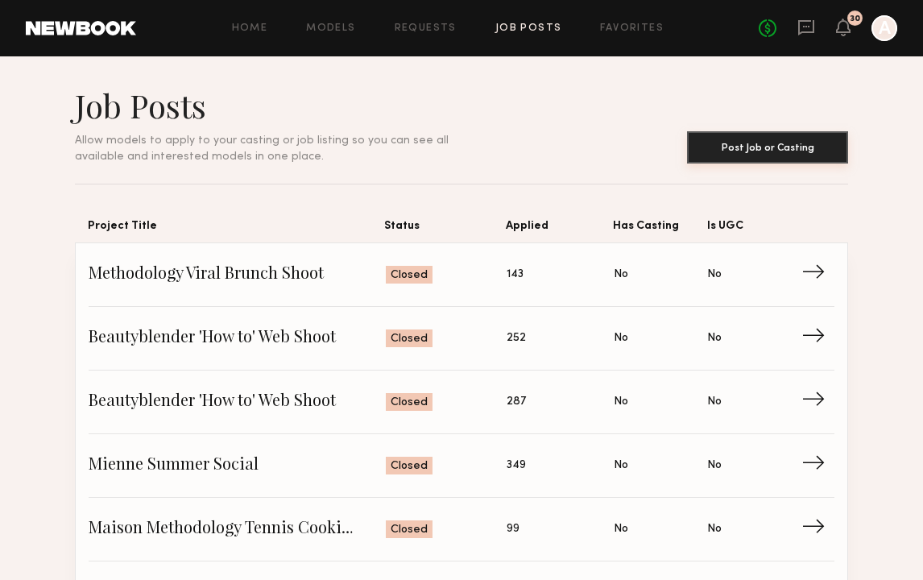
click at [736, 159] on button "Post Job or Casting" at bounding box center [767, 147] width 161 height 32
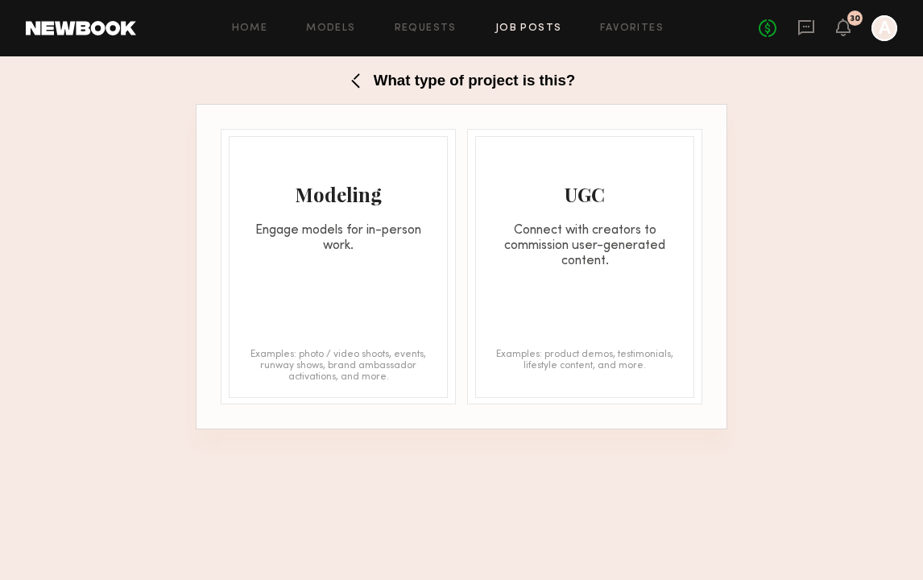
click at [341, 234] on div "Engage models for in-person work." at bounding box center [337, 238] width 217 height 31
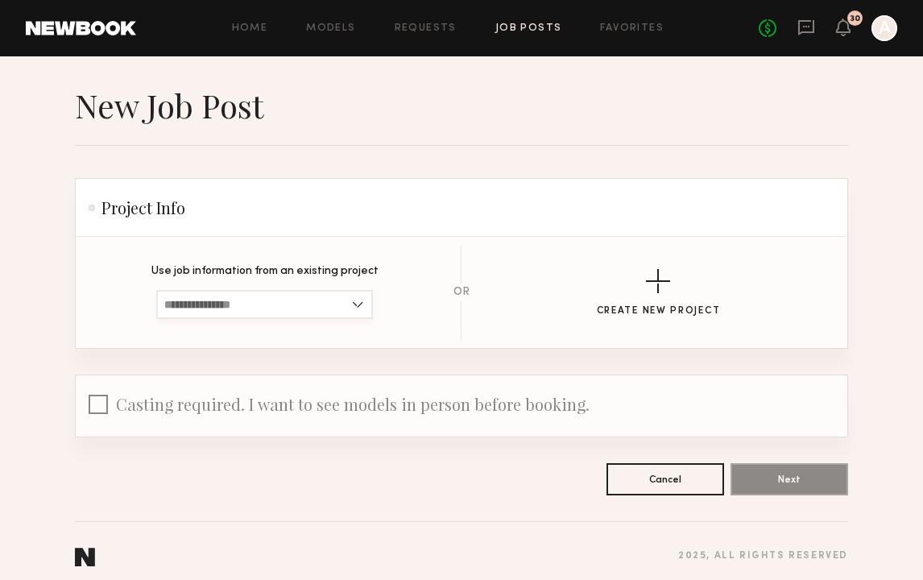
click at [312, 296] on input at bounding box center [264, 304] width 217 height 29
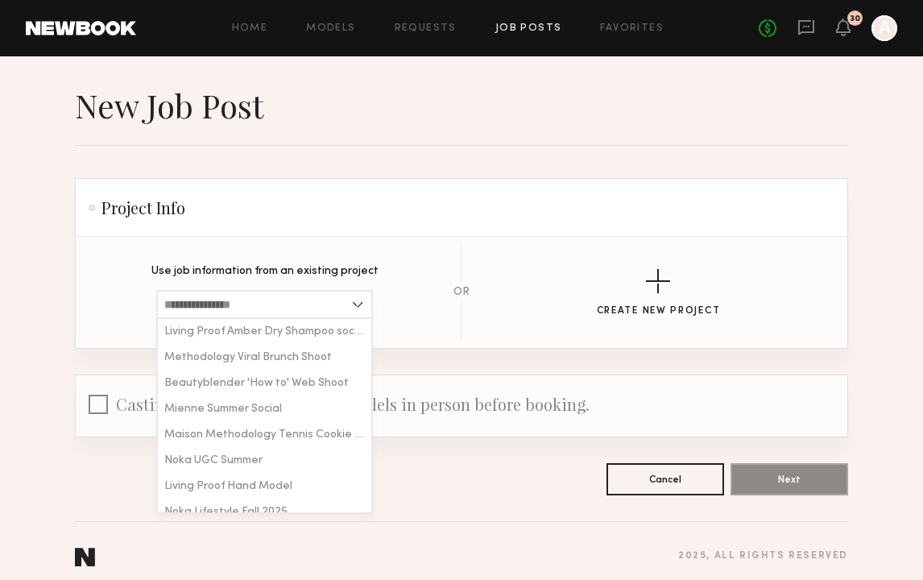
click at [297, 300] on input at bounding box center [264, 304] width 217 height 29
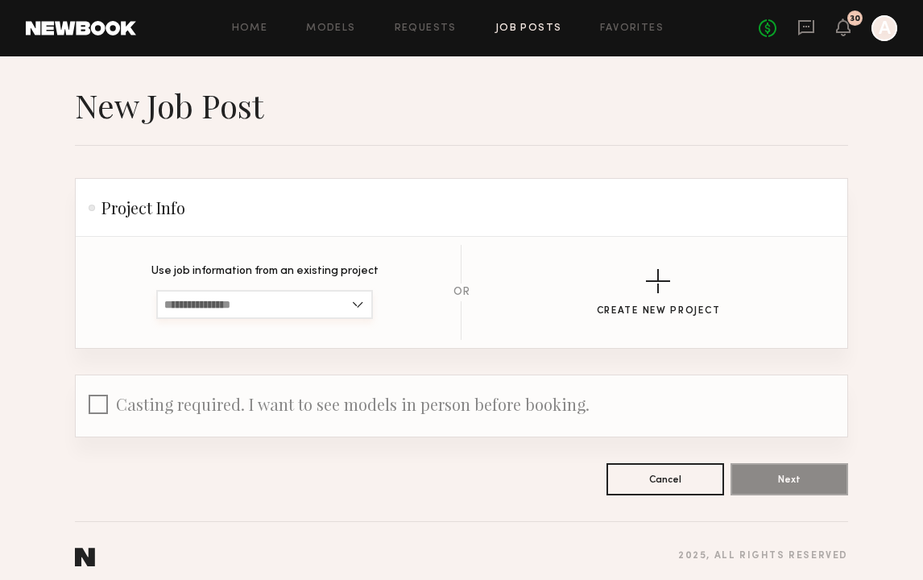
click at [298, 300] on input at bounding box center [264, 304] width 217 height 29
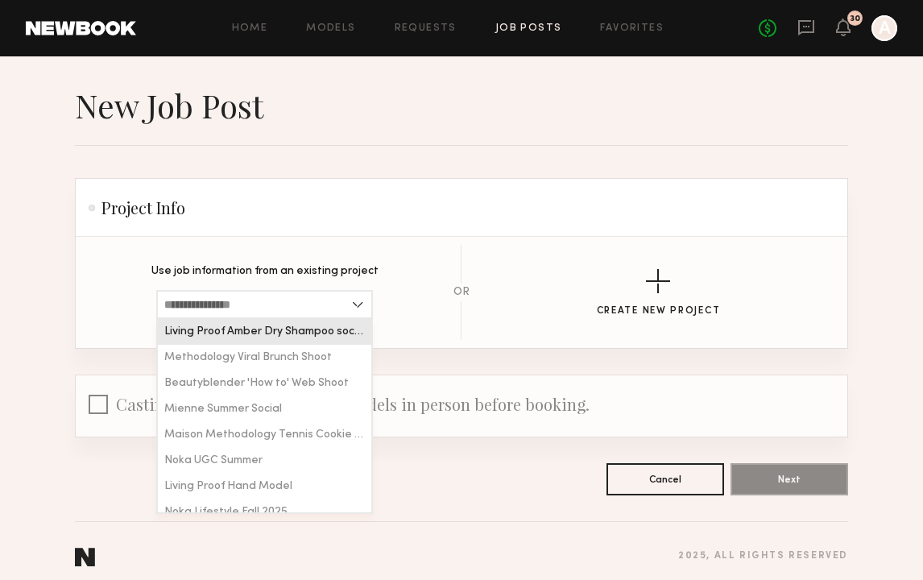
click at [300, 341] on div "Living Proof Amber Dry Shampoo social" at bounding box center [264, 332] width 213 height 26
type input "**********"
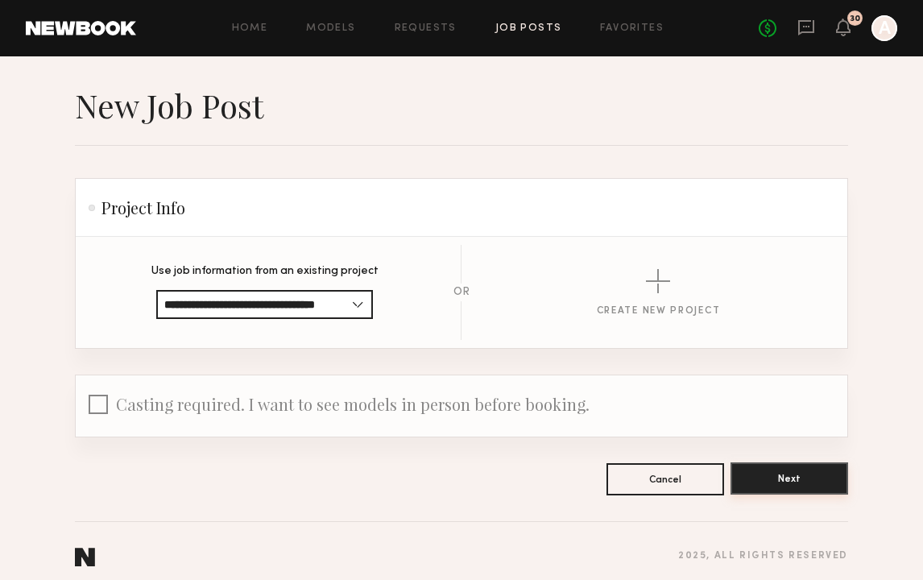
click at [808, 477] on button "Next" at bounding box center [789, 478] width 118 height 32
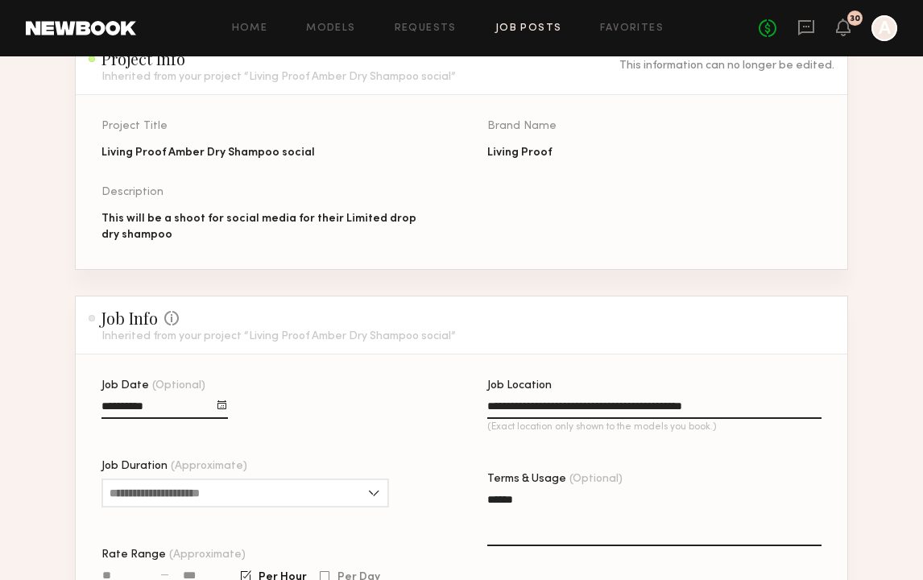
scroll to position [149, 0]
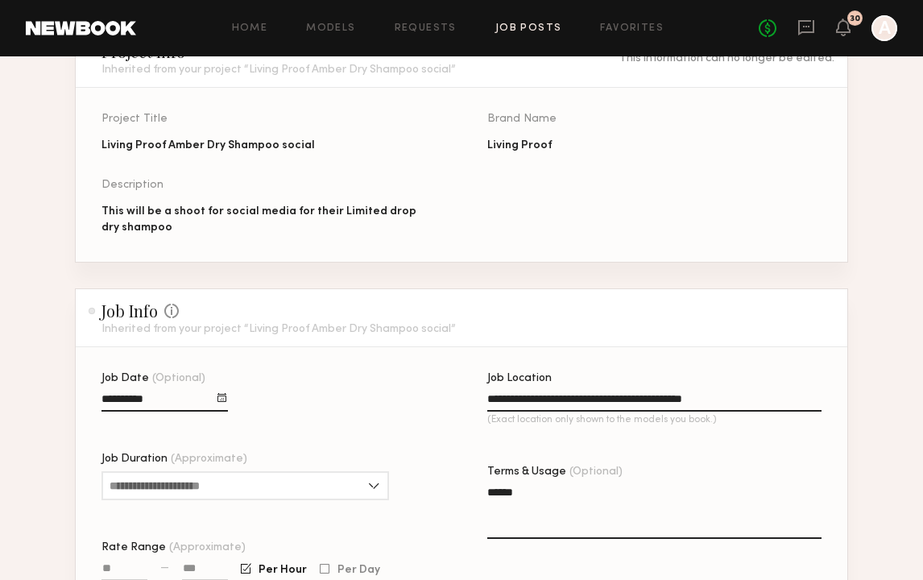
click at [222, 396] on div at bounding box center [221, 397] width 9 height 9
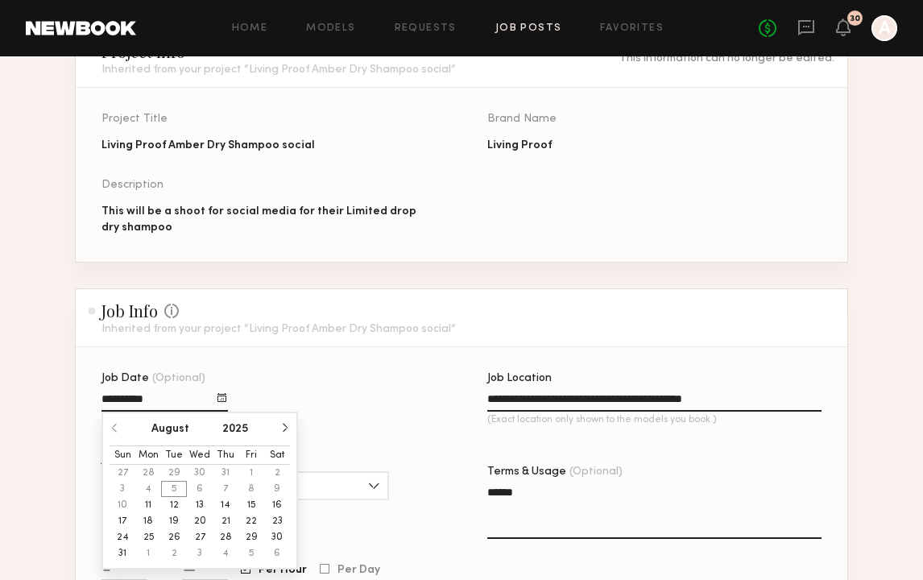
click at [224, 505] on button "14" at bounding box center [226, 505] width 26 height 16
type input "**********"
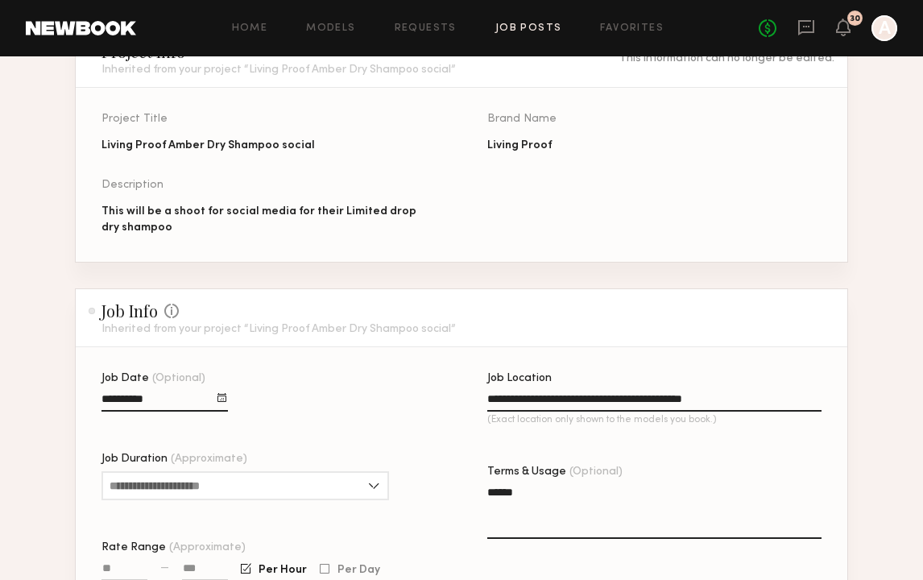
click at [734, 401] on input "**********" at bounding box center [654, 402] width 334 height 19
click at [733, 401] on input "**********" at bounding box center [654, 402] width 334 height 19
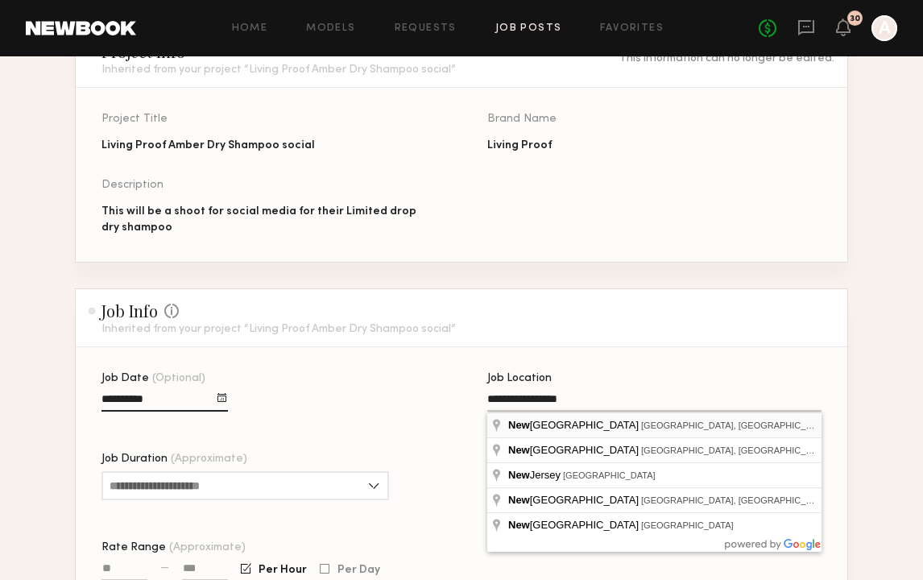
type input "**********"
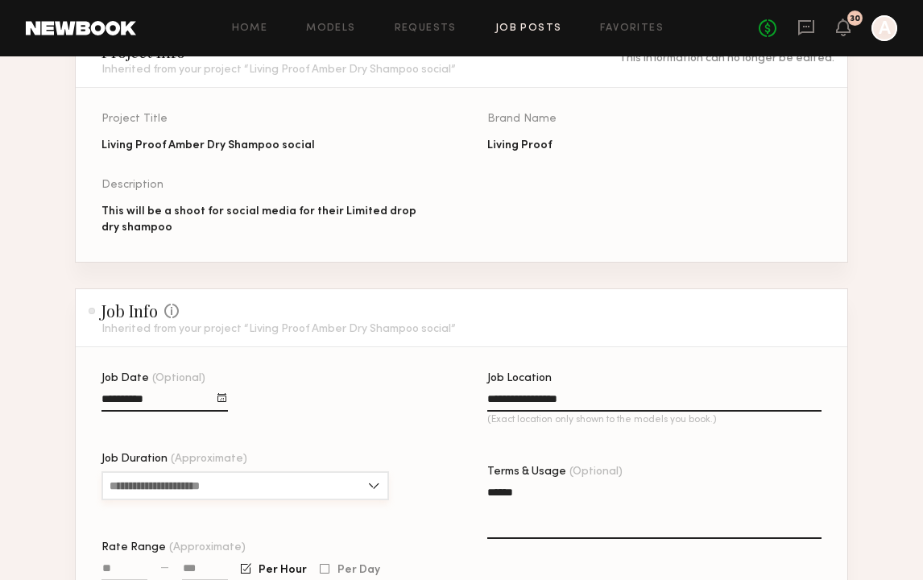
click at [283, 496] on input "Job Duration (Approximate)" at bounding box center [244, 485] width 287 height 29
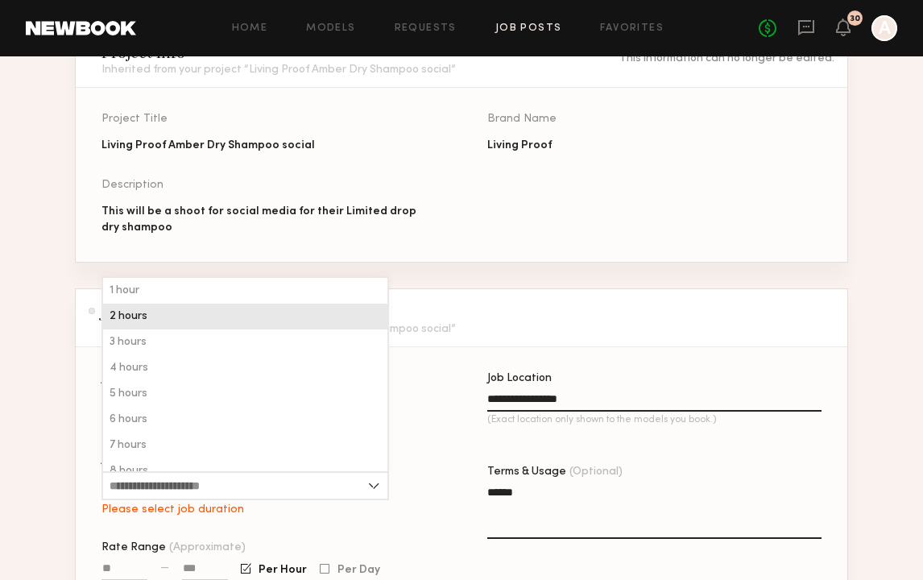
click at [267, 325] on div "2 hours" at bounding box center [245, 317] width 284 height 26
type input "*******"
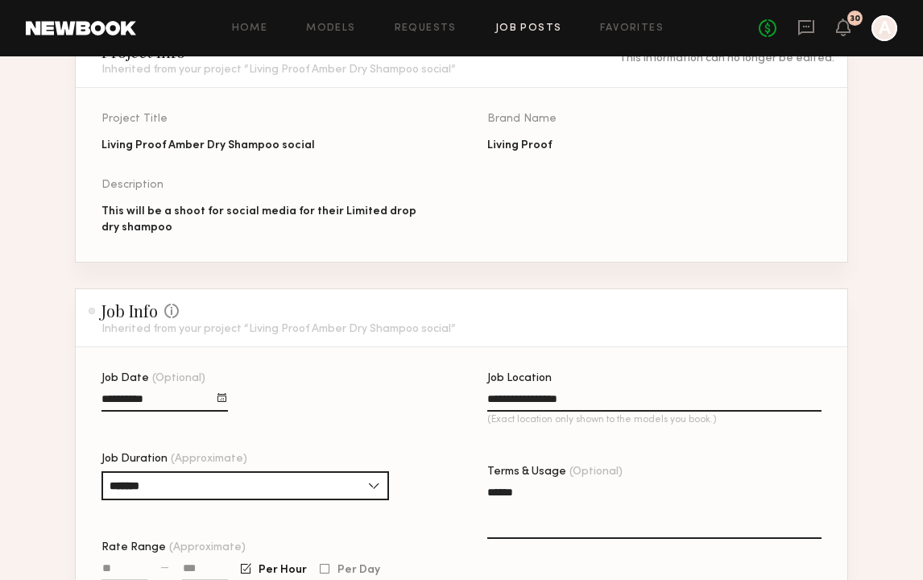
click at [587, 518] on textarea "******" at bounding box center [654, 511] width 334 height 55
click at [440, 515] on div "**********" at bounding box center [486, 529] width 771 height 312
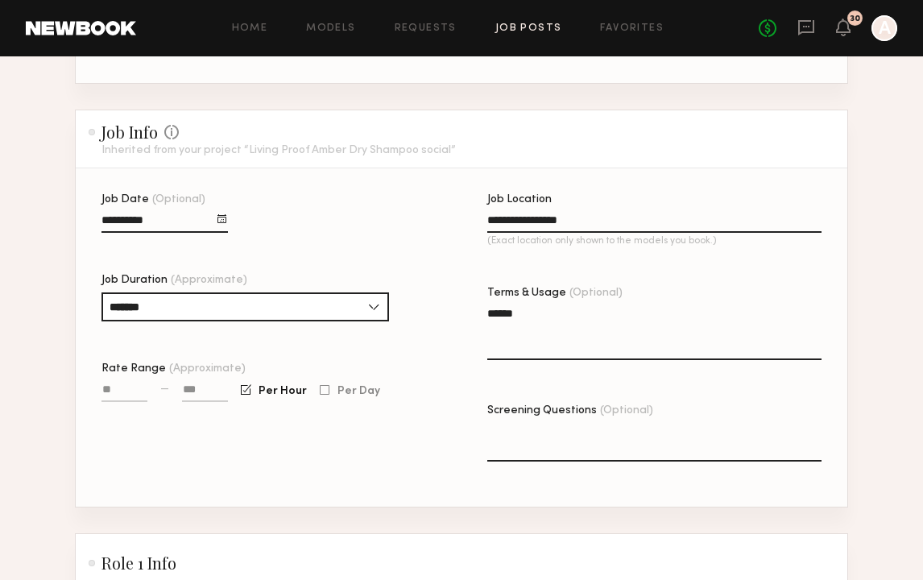
scroll to position [329, 0]
click at [189, 389] on input at bounding box center [205, 391] width 46 height 19
click at [121, 387] on input "Rate Range (Approximate)" at bounding box center [124, 391] width 46 height 19
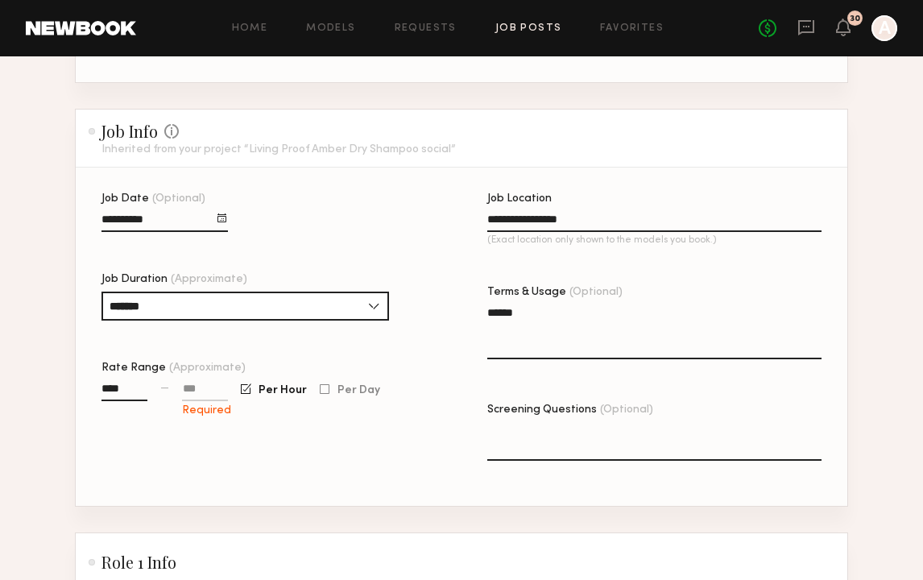
type input "****"
click at [204, 382] on div "Required" at bounding box center [205, 398] width 46 height 37
click at [204, 385] on input at bounding box center [205, 391] width 46 height 19
type input "**"
click at [431, 437] on div "**********" at bounding box center [268, 349] width 334 height 312
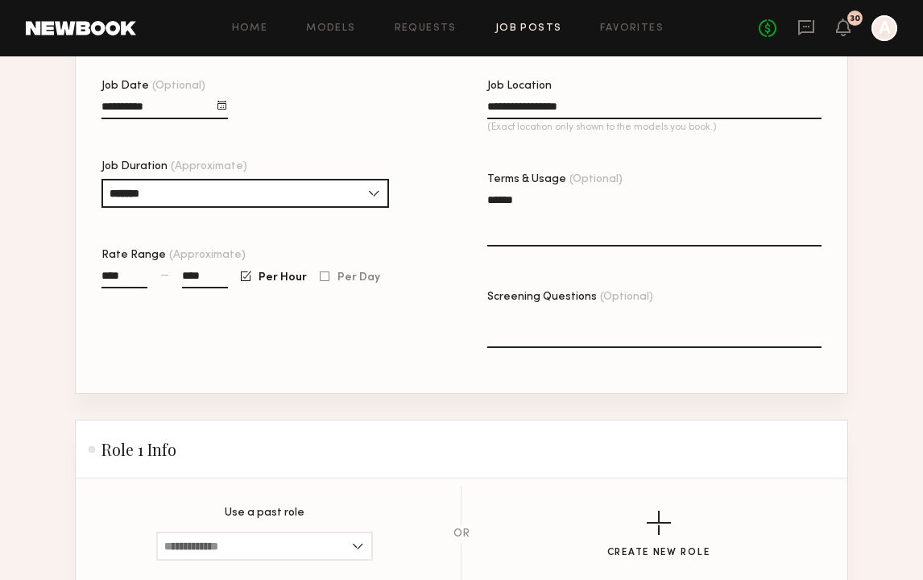
scroll to position [450, 0]
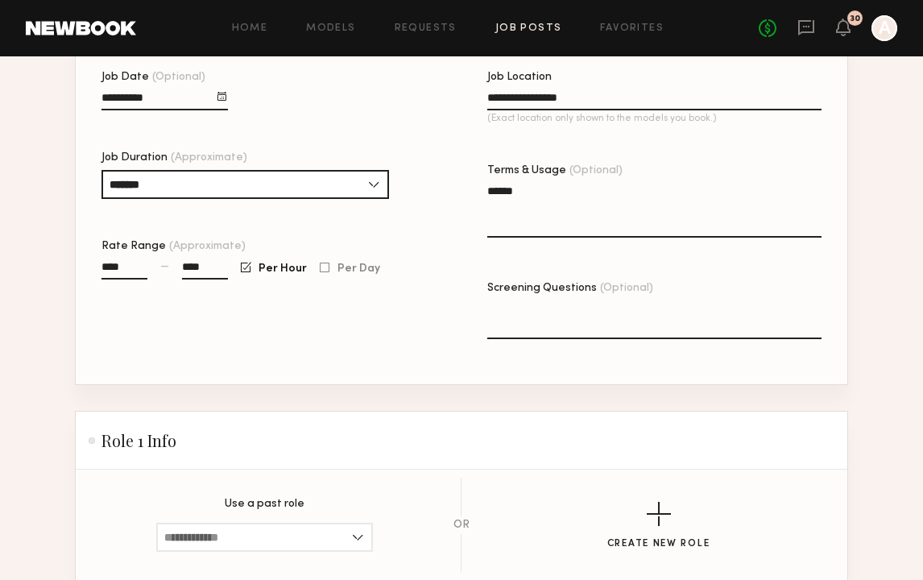
click at [201, 267] on input "****" at bounding box center [205, 270] width 46 height 19
type input "****"
click at [287, 325] on div "**********" at bounding box center [268, 228] width 334 height 312
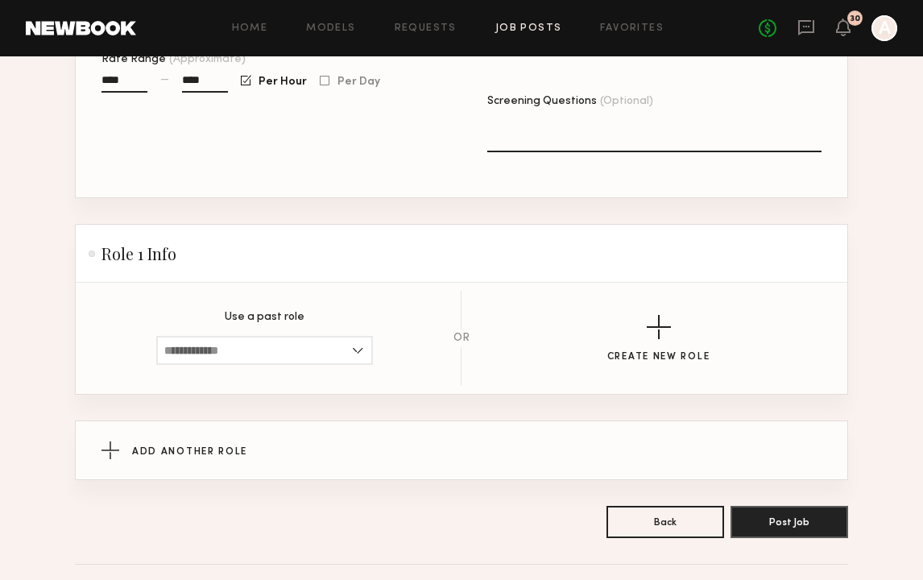
scroll to position [644, 0]
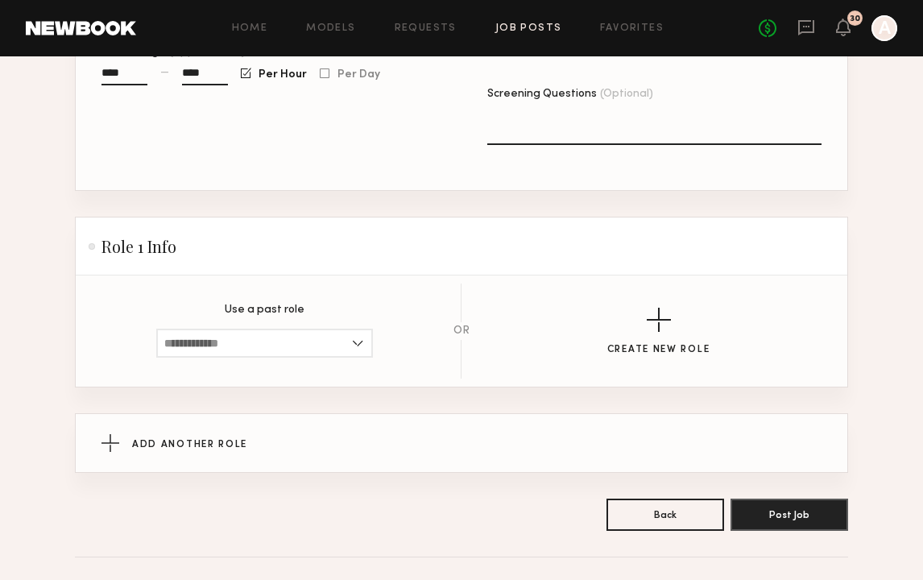
click at [271, 311] on p "Use a past role" at bounding box center [265, 309] width 80 height 11
click at [272, 334] on input at bounding box center [264, 343] width 217 height 29
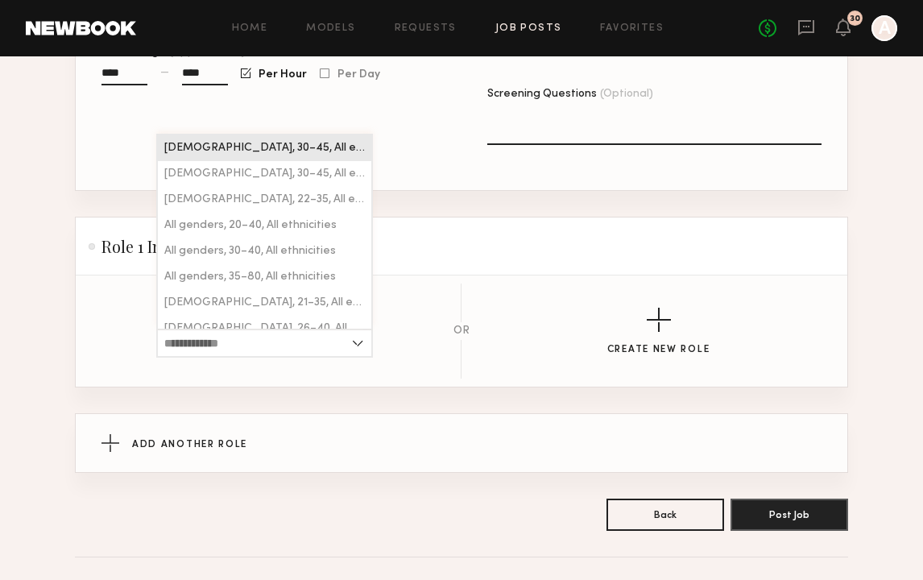
click at [297, 147] on span "[DEMOGRAPHIC_DATA], 30–45, All ethnicities" at bounding box center [264, 148] width 201 height 11
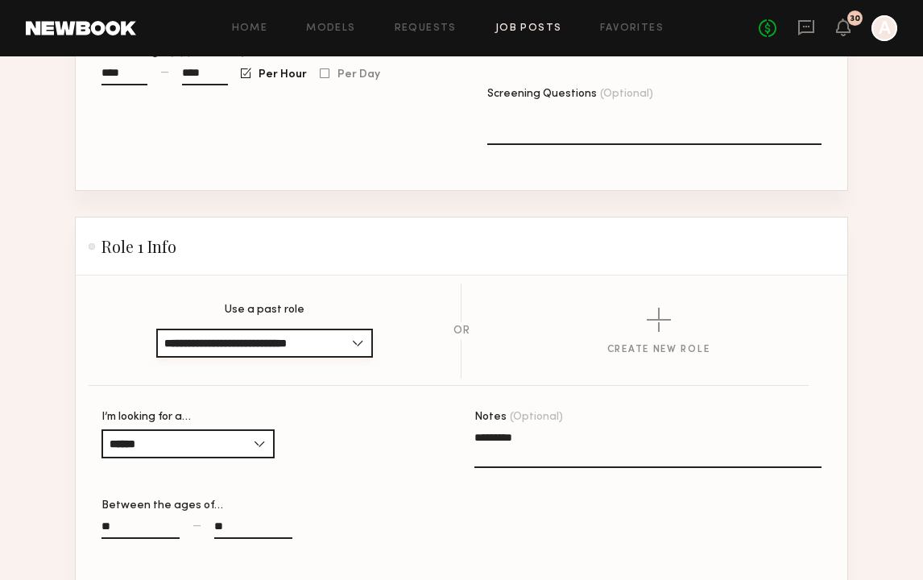
click at [306, 345] on input "**********" at bounding box center [264, 343] width 217 height 29
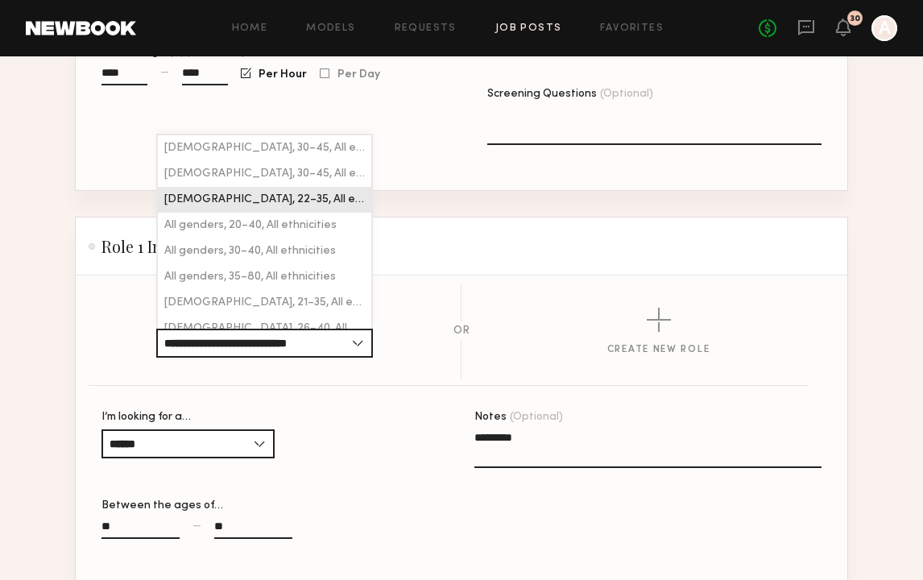
click at [314, 207] on div "[DEMOGRAPHIC_DATA], 22–35, All ethnicities" at bounding box center [264, 200] width 213 height 26
type input "**********"
type input "**"
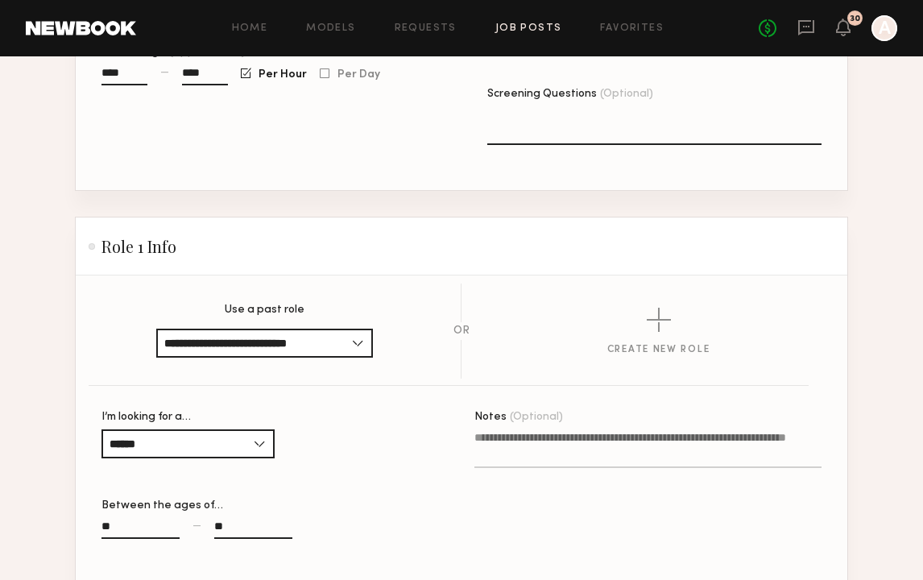
click at [871, 329] on section "**********" at bounding box center [461, 200] width 923 height 1519
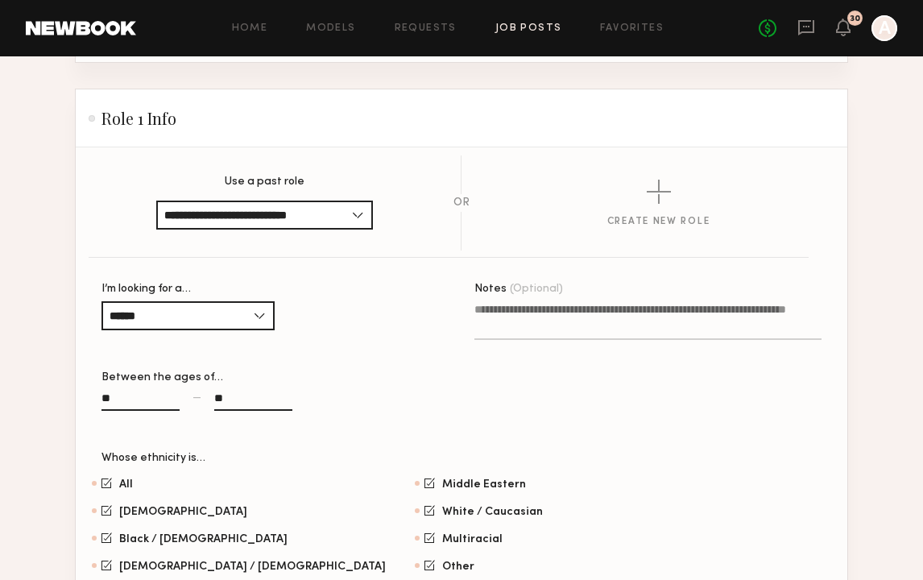
scroll to position [773, 0]
click at [118, 398] on input "**" at bounding box center [140, 400] width 78 height 19
type input "**"
click at [235, 407] on input "**" at bounding box center [253, 400] width 78 height 19
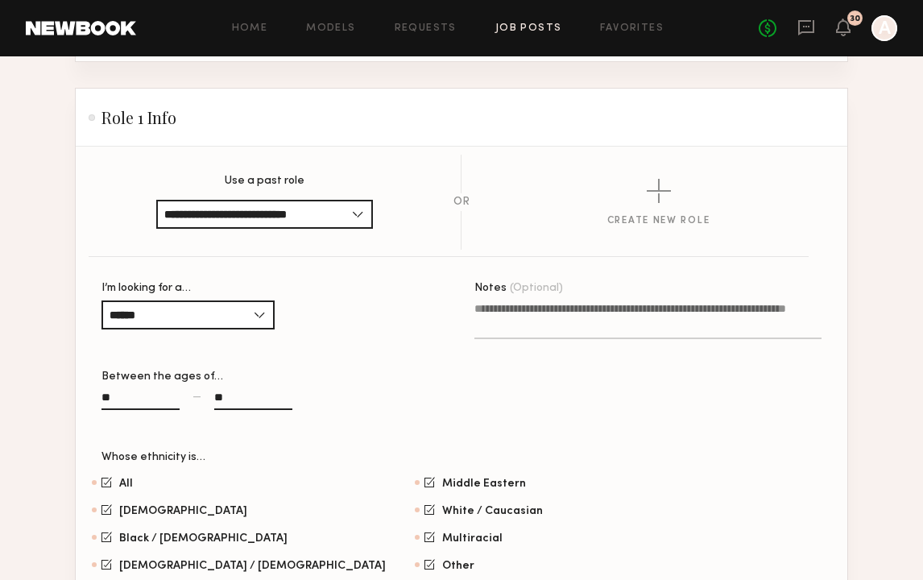
click at [235, 407] on input "**" at bounding box center [253, 400] width 78 height 19
type input "**"
click at [420, 412] on div "** — **" at bounding box center [274, 407] width 347 height 37
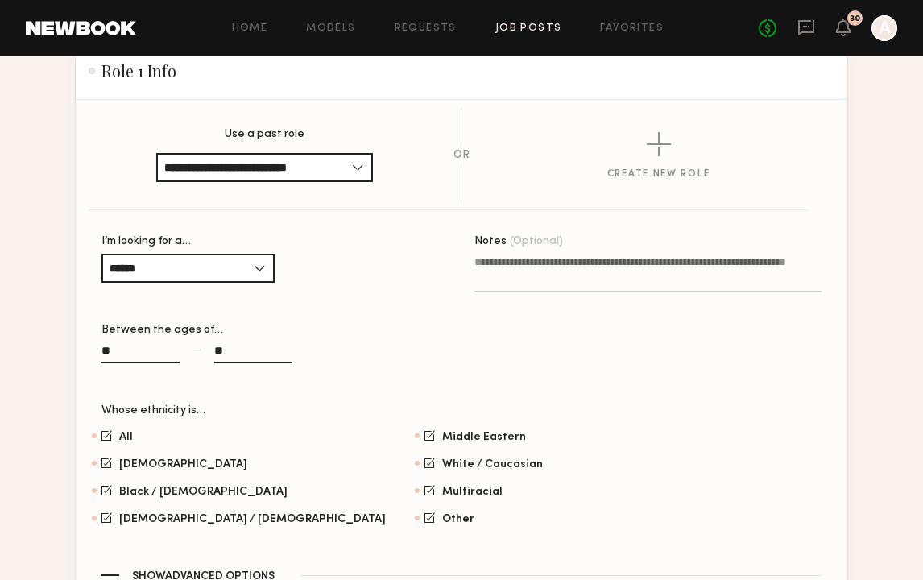
scroll to position [854, 0]
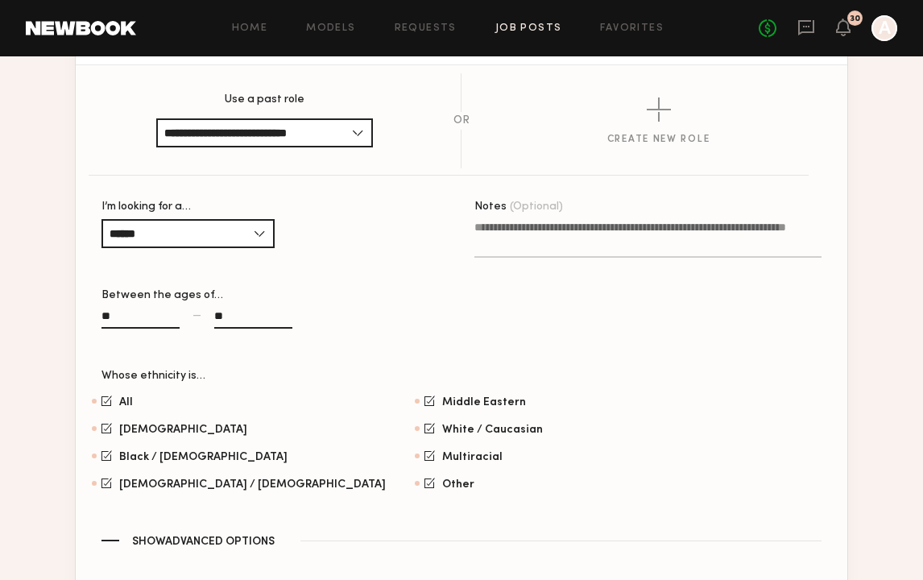
click at [485, 450] on section "All [DEMOGRAPHIC_DATA] / [DEMOGRAPHIC_DATA] Hispanic / Latino [DEMOGRAPHIC_DATA…" at bounding box center [461, 443] width 720 height 97
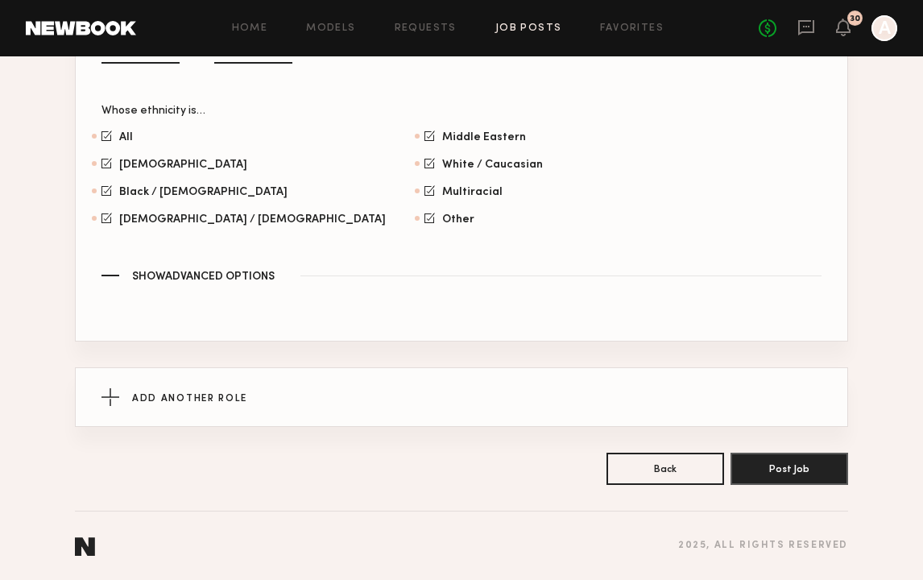
scroll to position [1119, 0]
click at [775, 468] on button "Post Job" at bounding box center [789, 468] width 118 height 32
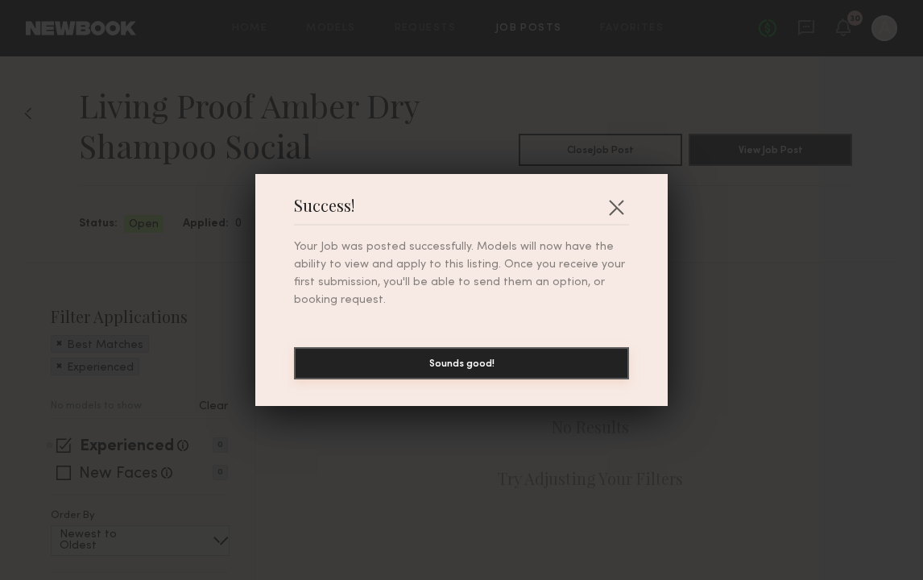
click at [552, 349] on button "Sounds good!" at bounding box center [461, 363] width 335 height 32
